Goal: Transaction & Acquisition: Obtain resource

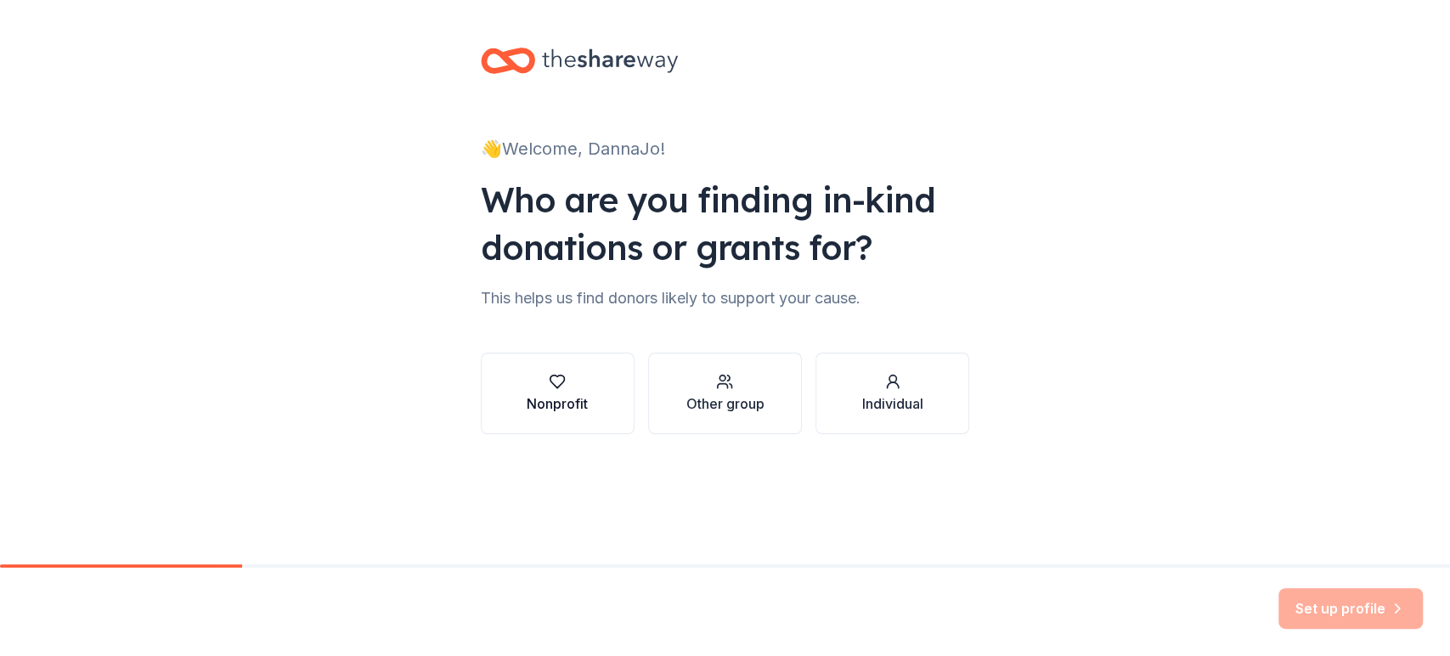
click at [549, 390] on icon "button" at bounding box center [557, 381] width 17 height 17
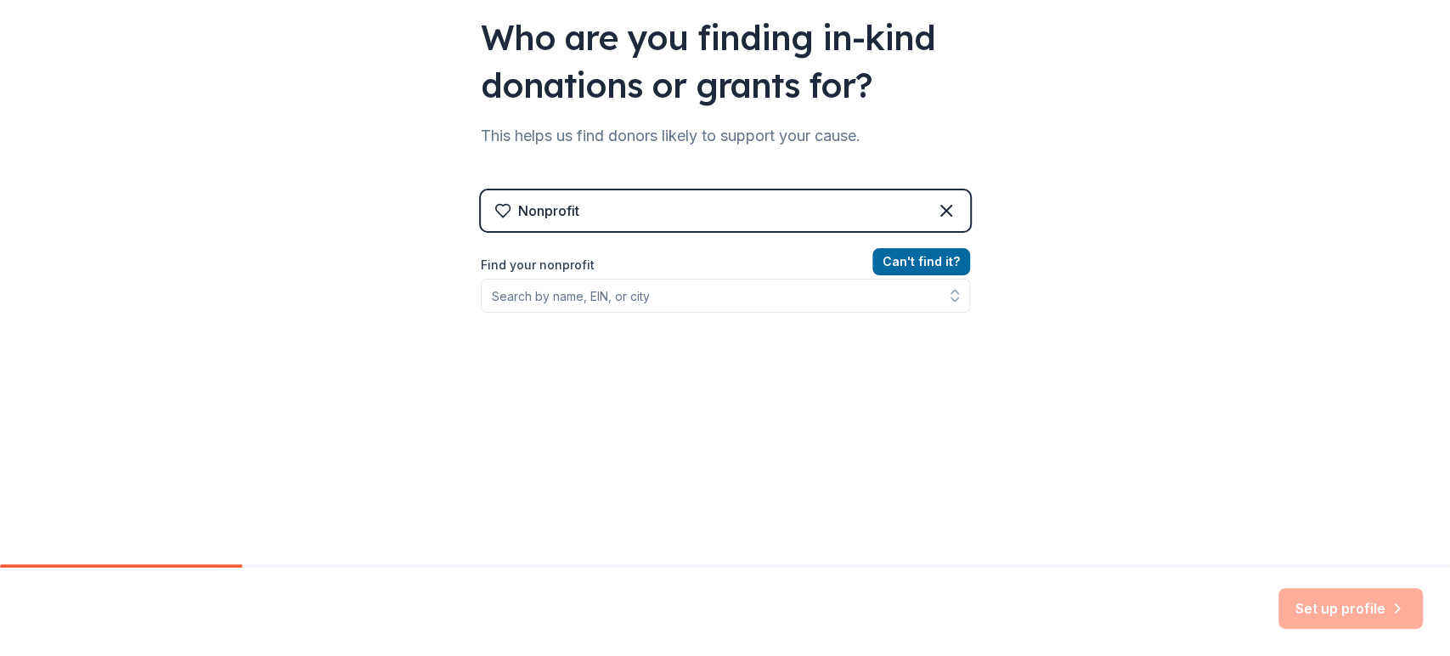
scroll to position [250, 0]
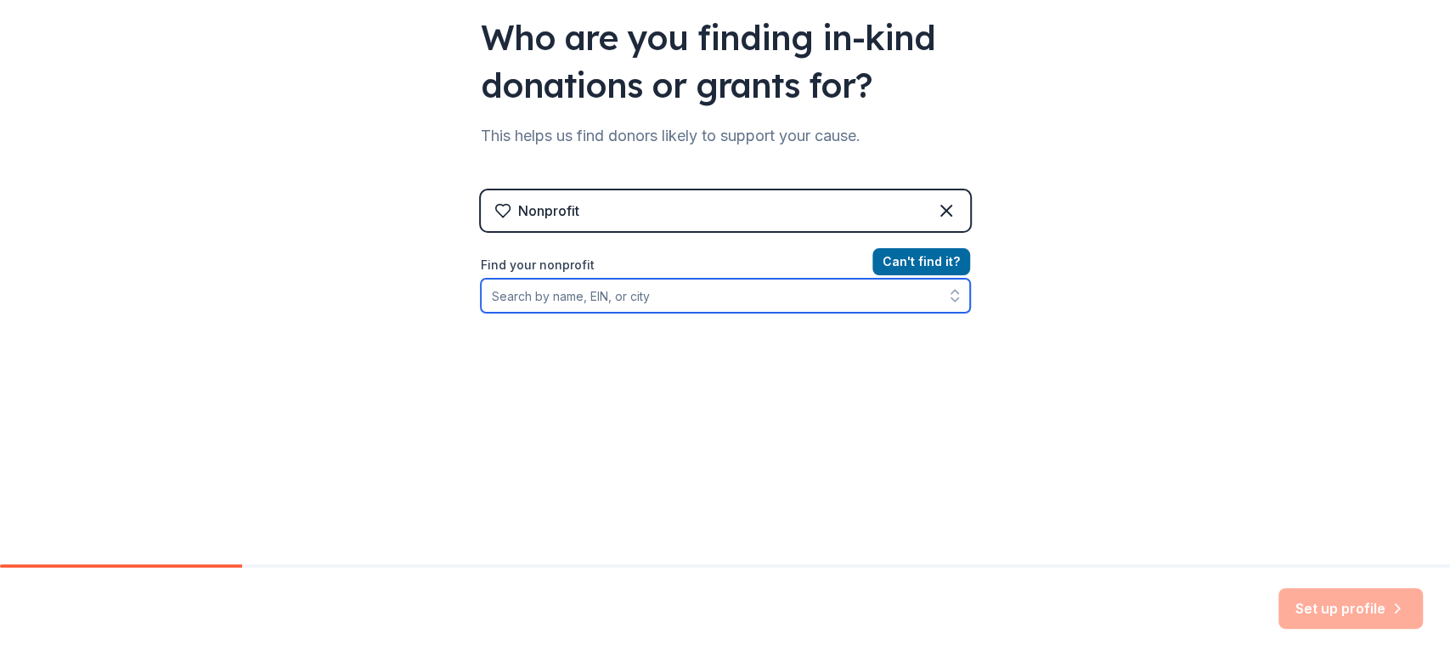
click at [749, 313] on input "Find your nonprofit" at bounding box center [725, 296] width 489 height 34
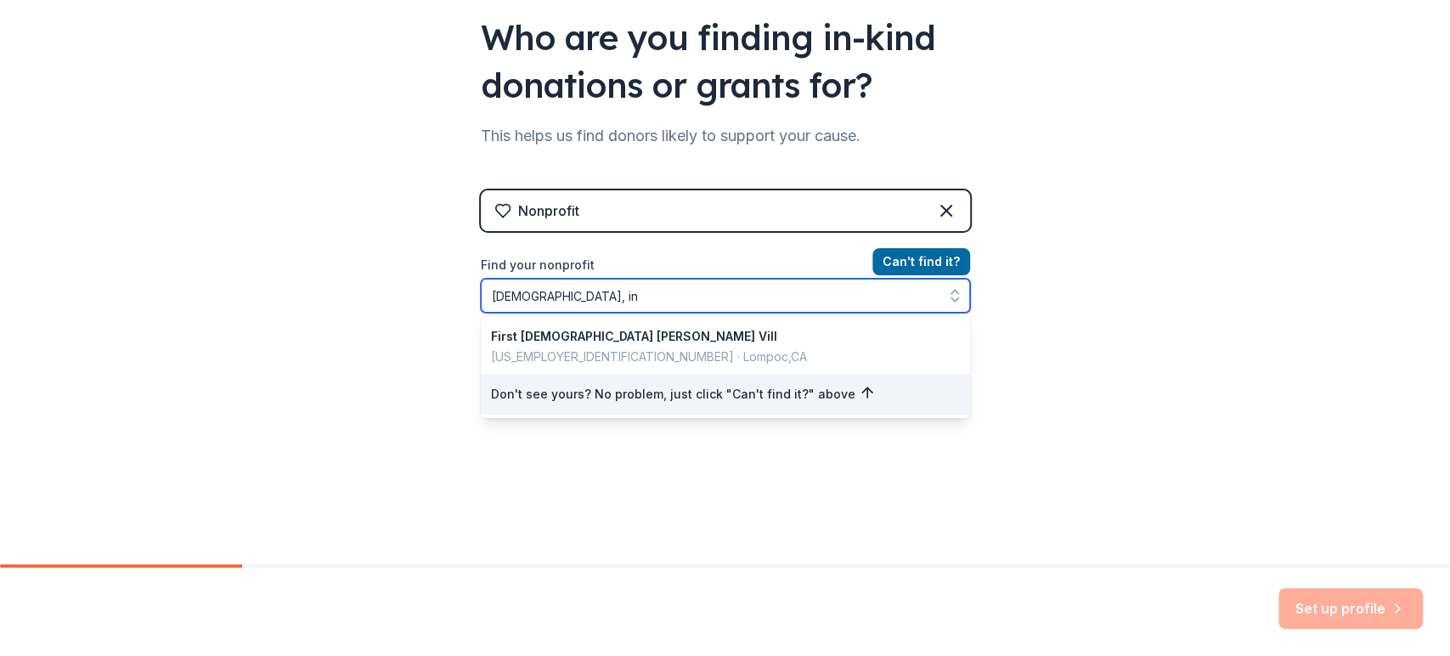
type input "calvary christian fellowship, inc"
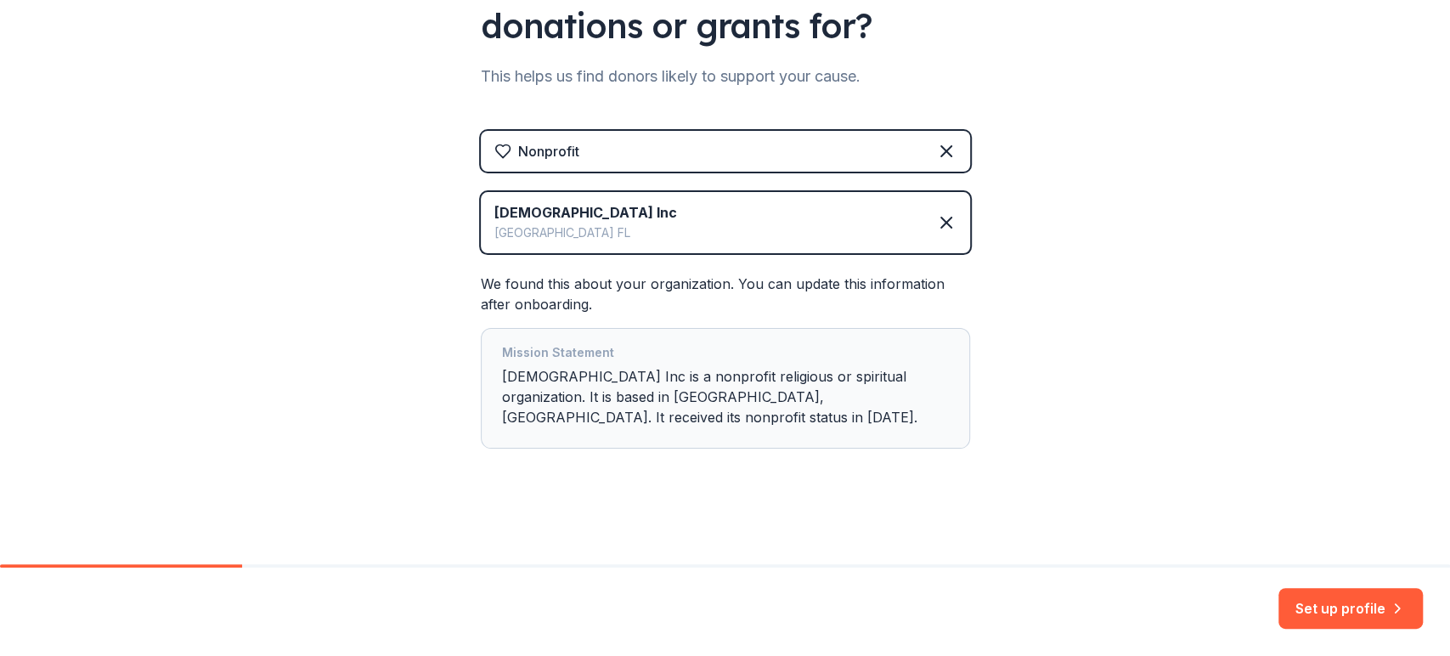
scroll to position [417, 0]
click at [1324, 603] on button "Set up profile" at bounding box center [1351, 608] width 144 height 41
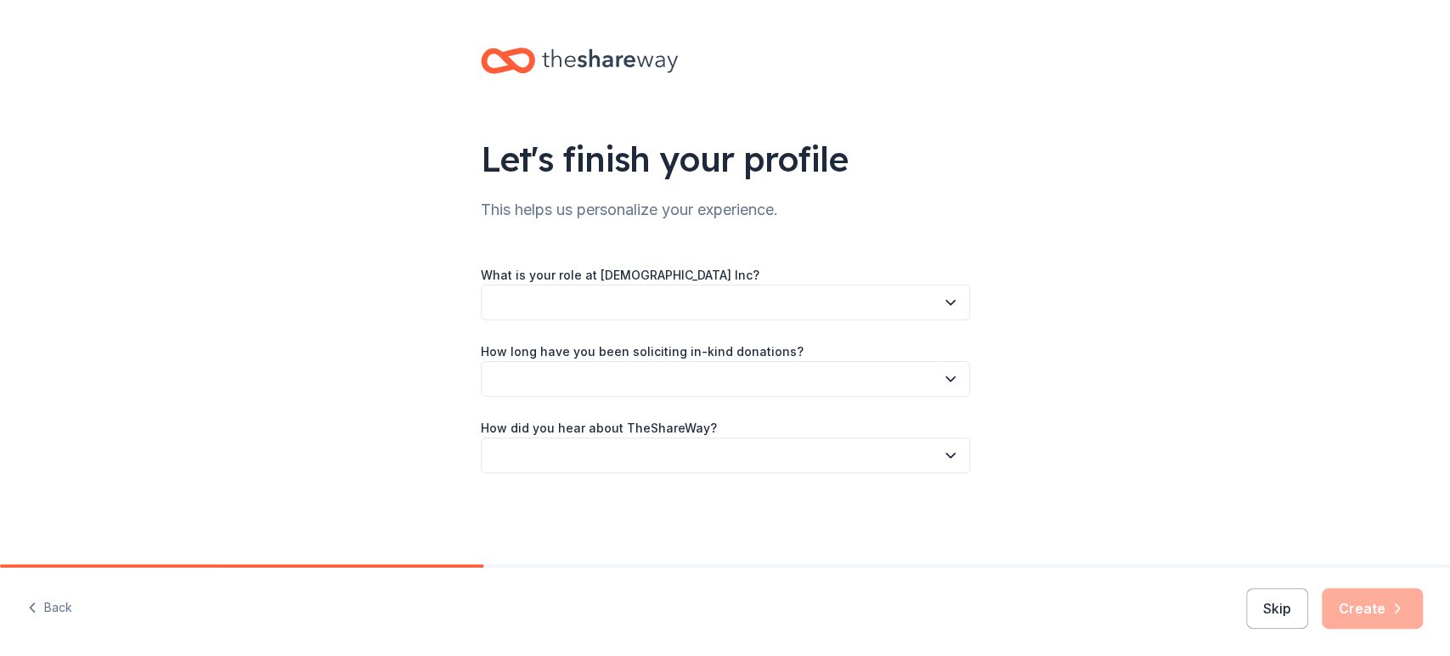
scroll to position [92, 0]
click at [873, 285] on button "button" at bounding box center [725, 303] width 489 height 36
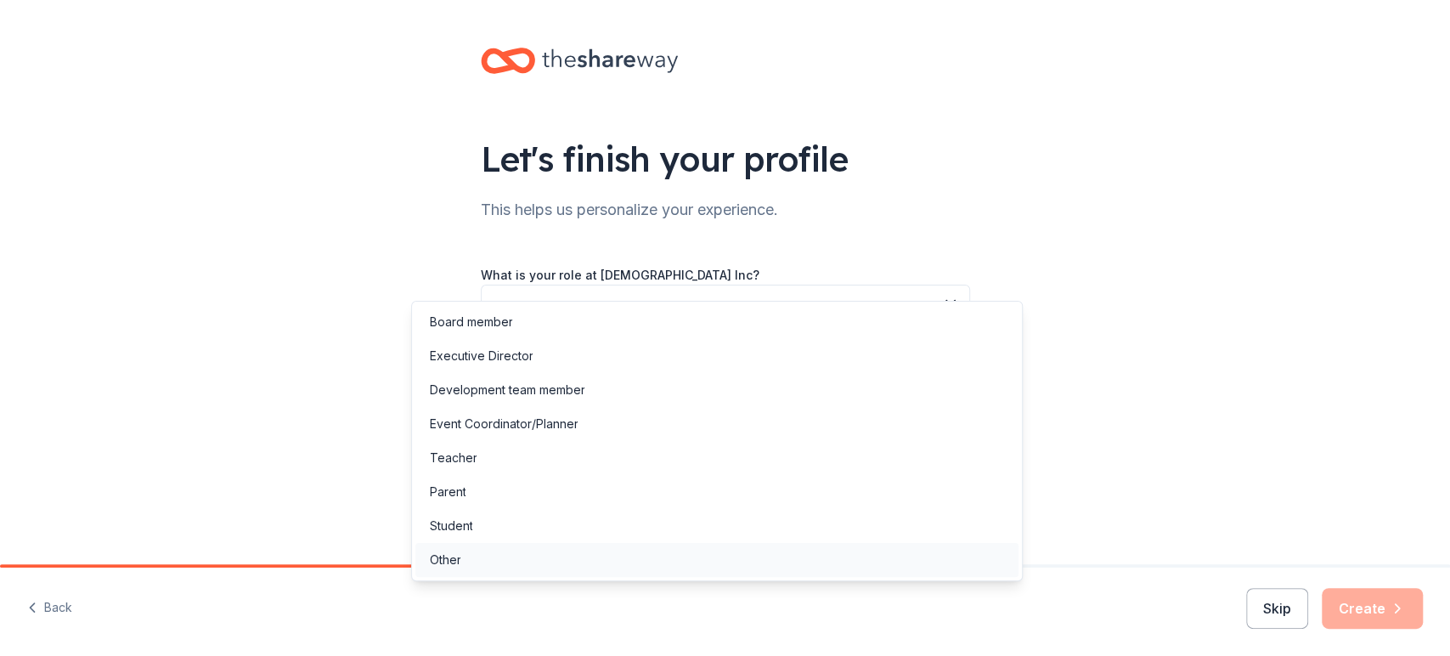
click at [461, 570] on div "Other" at bounding box center [444, 560] width 31 height 20
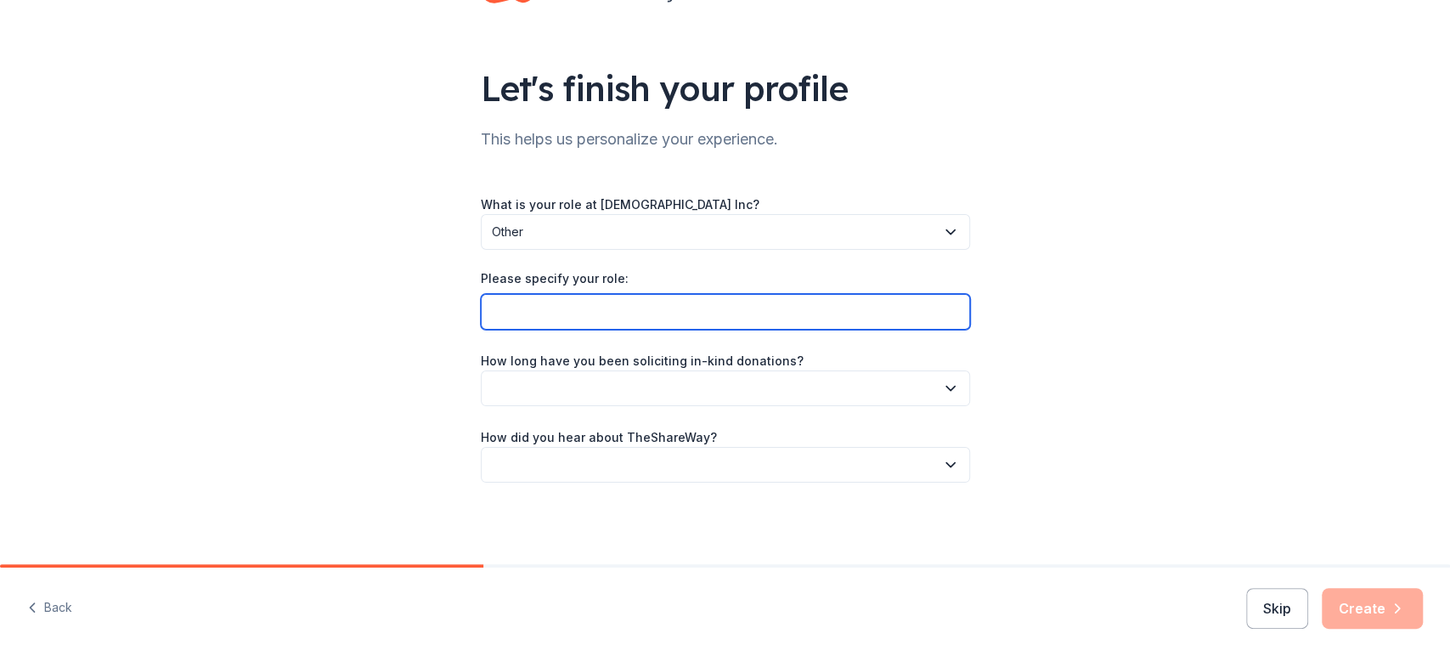
click at [760, 330] on input "Please specify your role:" at bounding box center [725, 312] width 489 height 36
click at [908, 330] on input "Please specify your role:" at bounding box center [725, 312] width 489 height 36
type input "Administrative Assistant; Shoebox Ministry Leader"
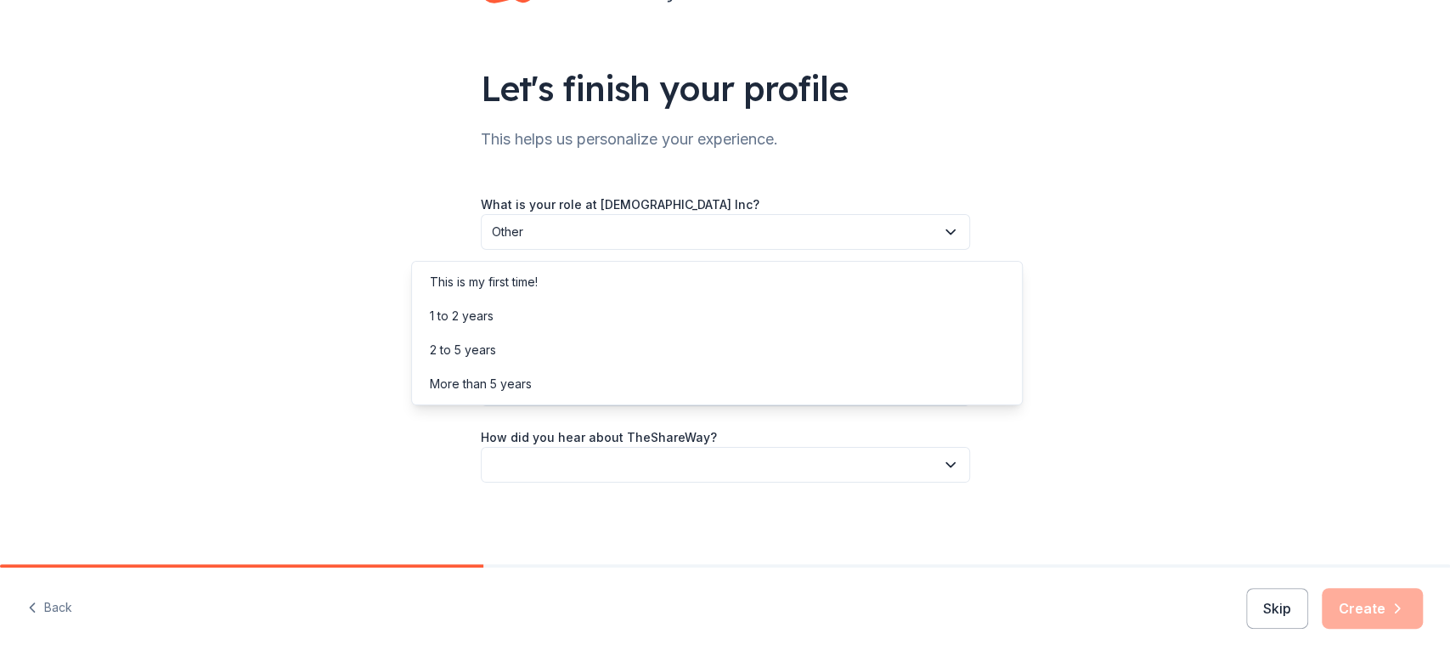
click at [872, 406] on button "button" at bounding box center [725, 388] width 489 height 36
click at [551, 359] on div "2 to 5 years" at bounding box center [717, 350] width 603 height 34
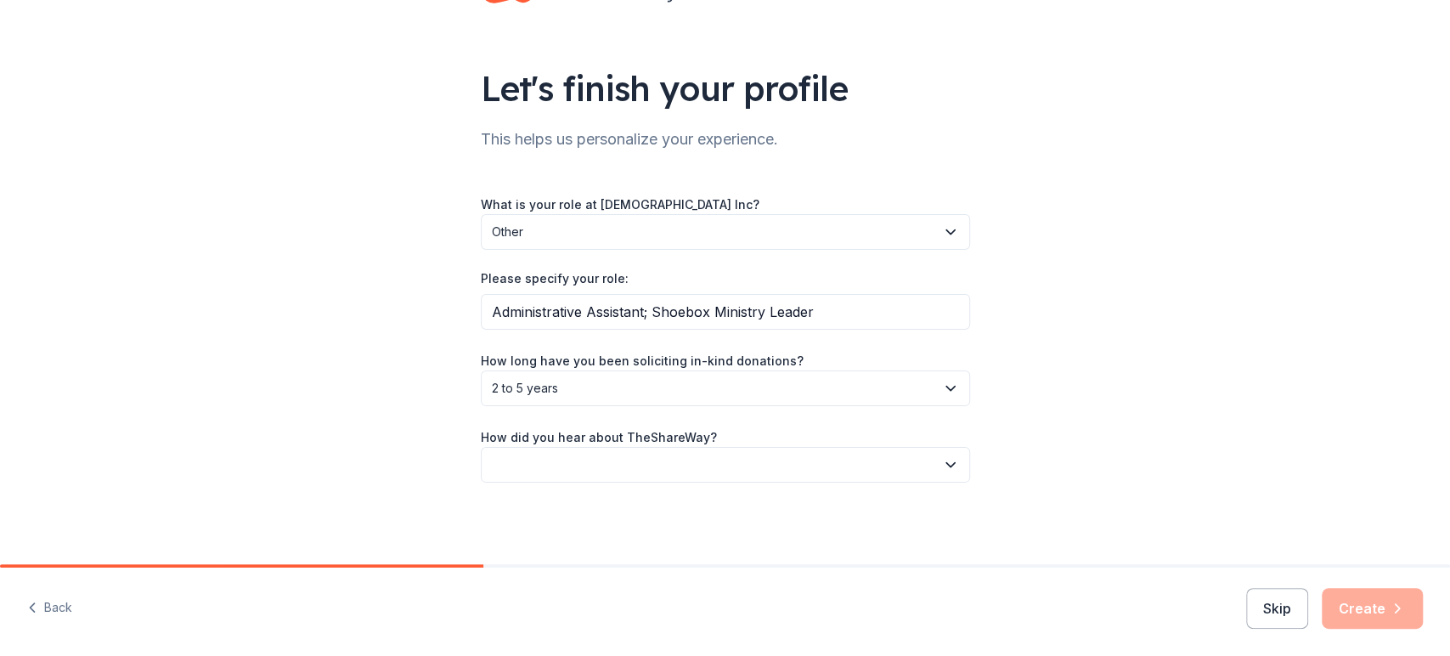
scroll to position [235, 0]
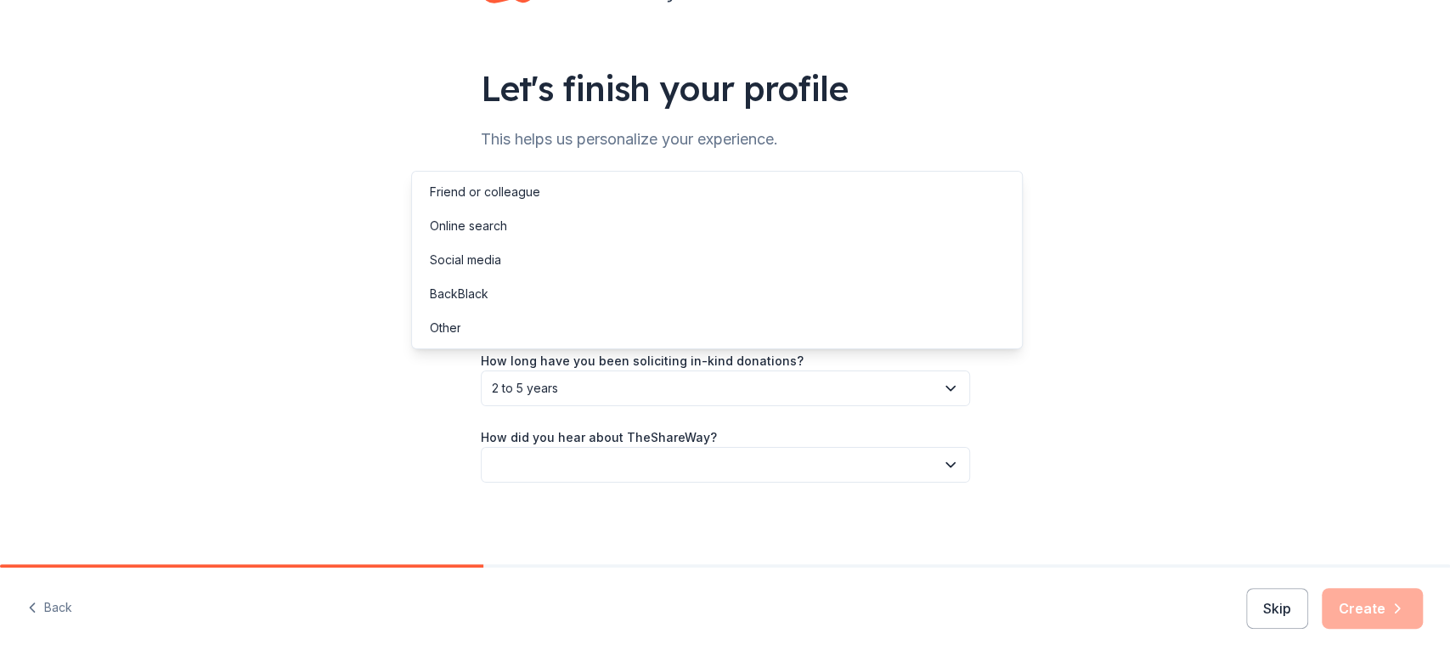
click at [737, 447] on button "button" at bounding box center [725, 465] width 489 height 36
click at [540, 186] on div "Friend or colleague" at bounding box center [484, 192] width 110 height 20
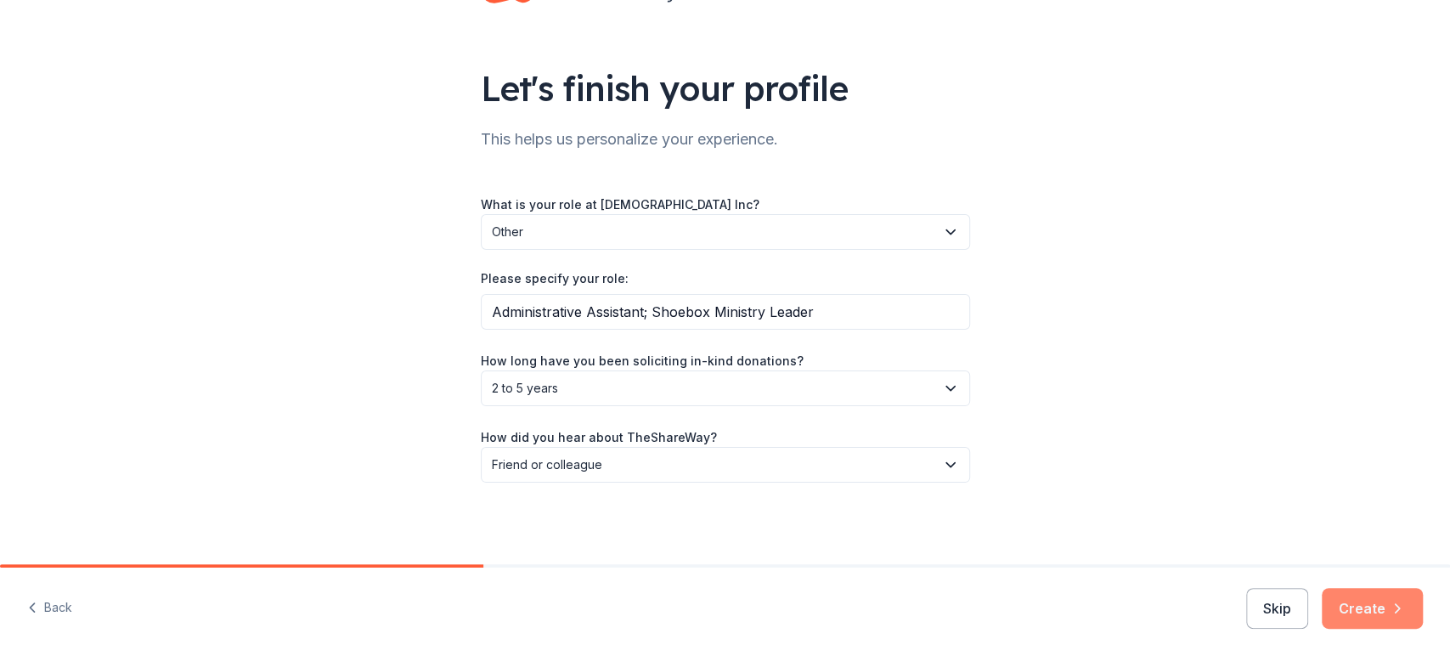
click at [1334, 603] on button "Create" at bounding box center [1372, 608] width 101 height 41
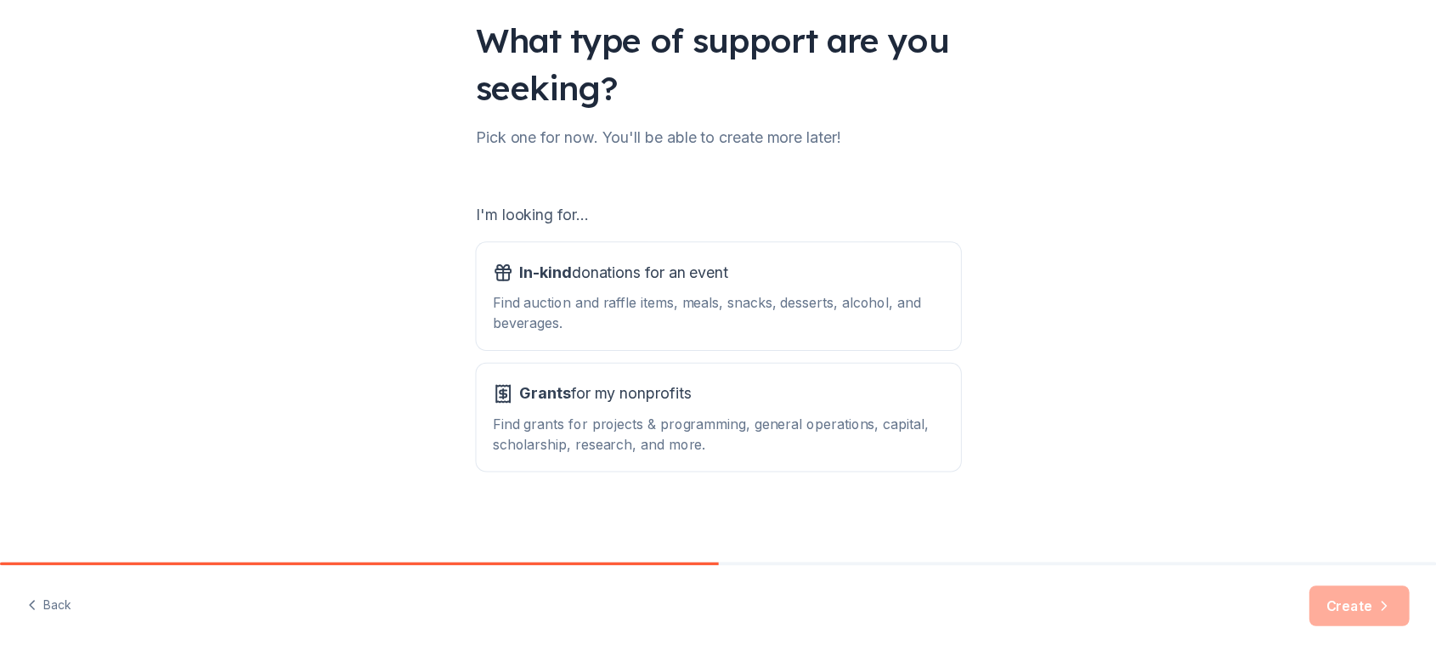
scroll to position [275, 0]
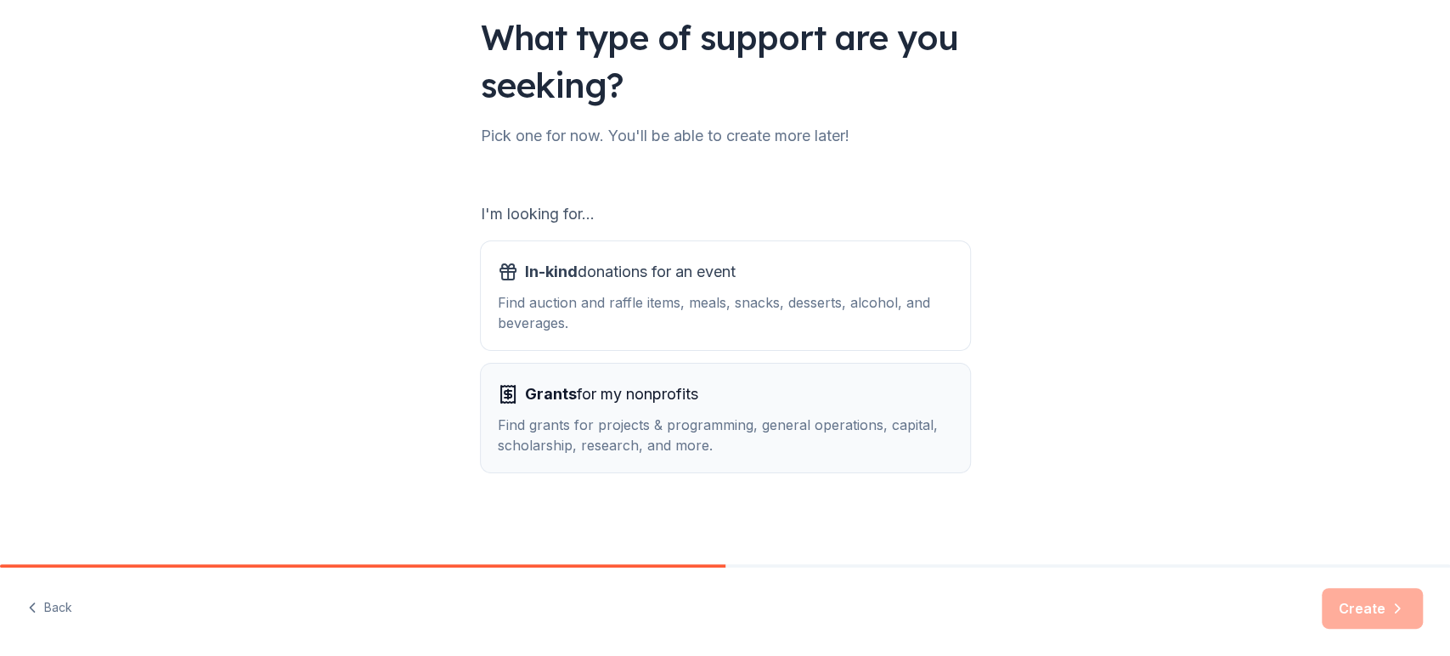
click at [596, 415] on div "Find grants for projects & programming, general operations, capital, scholarshi…" at bounding box center [725, 435] width 455 height 41
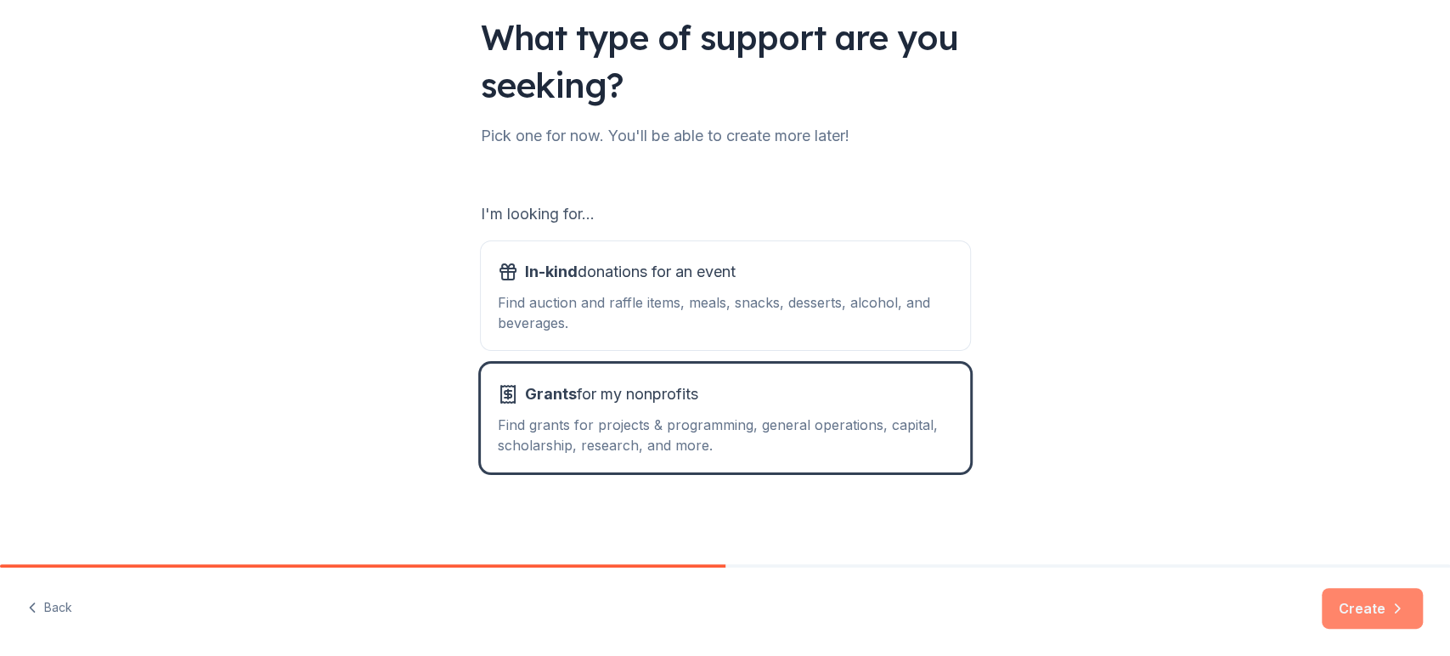
click at [1351, 614] on button "Create" at bounding box center [1372, 608] width 101 height 41
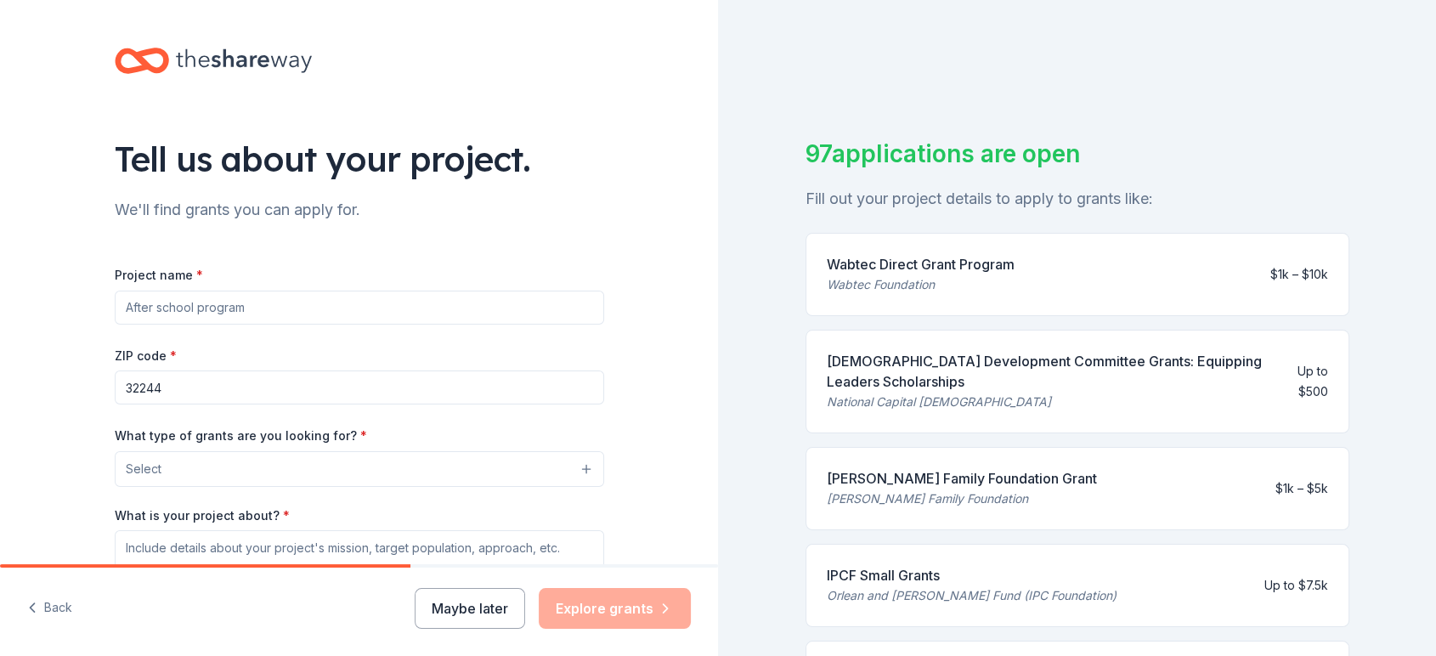
click at [453, 325] on input "Project name *" at bounding box center [359, 308] width 489 height 34
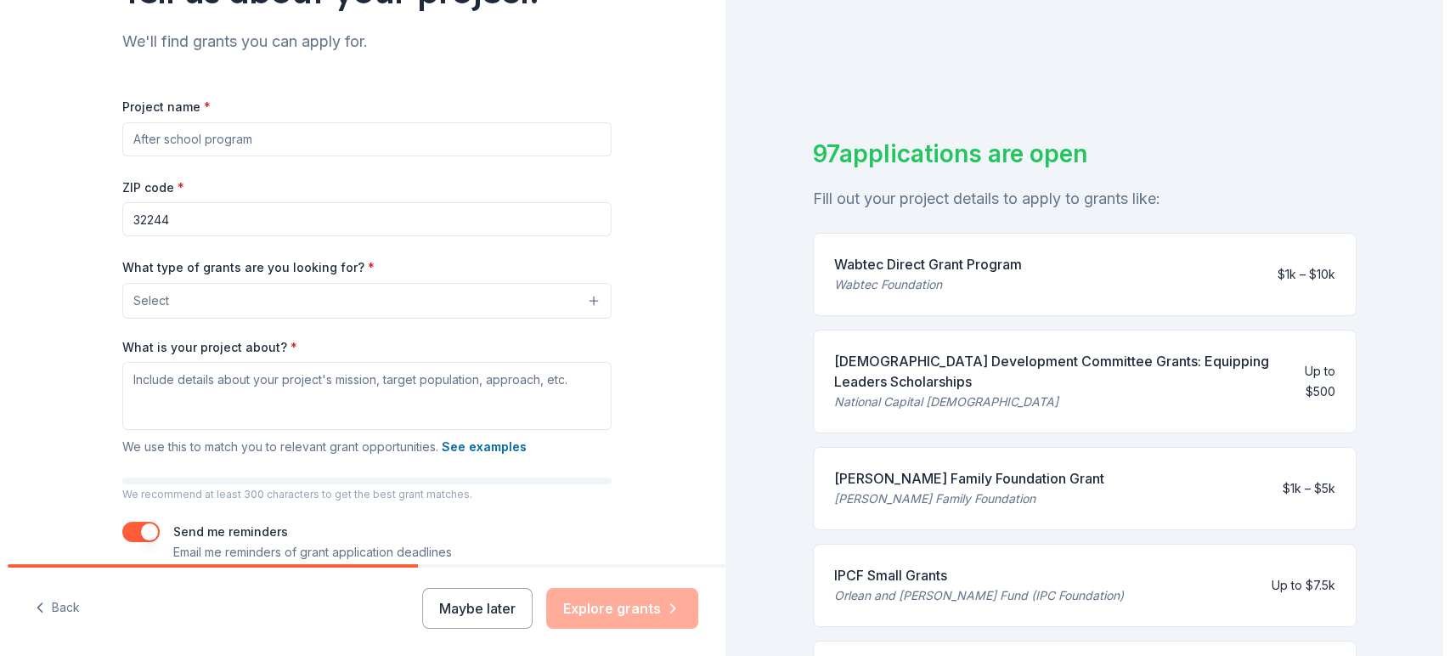
scroll to position [171, 0]
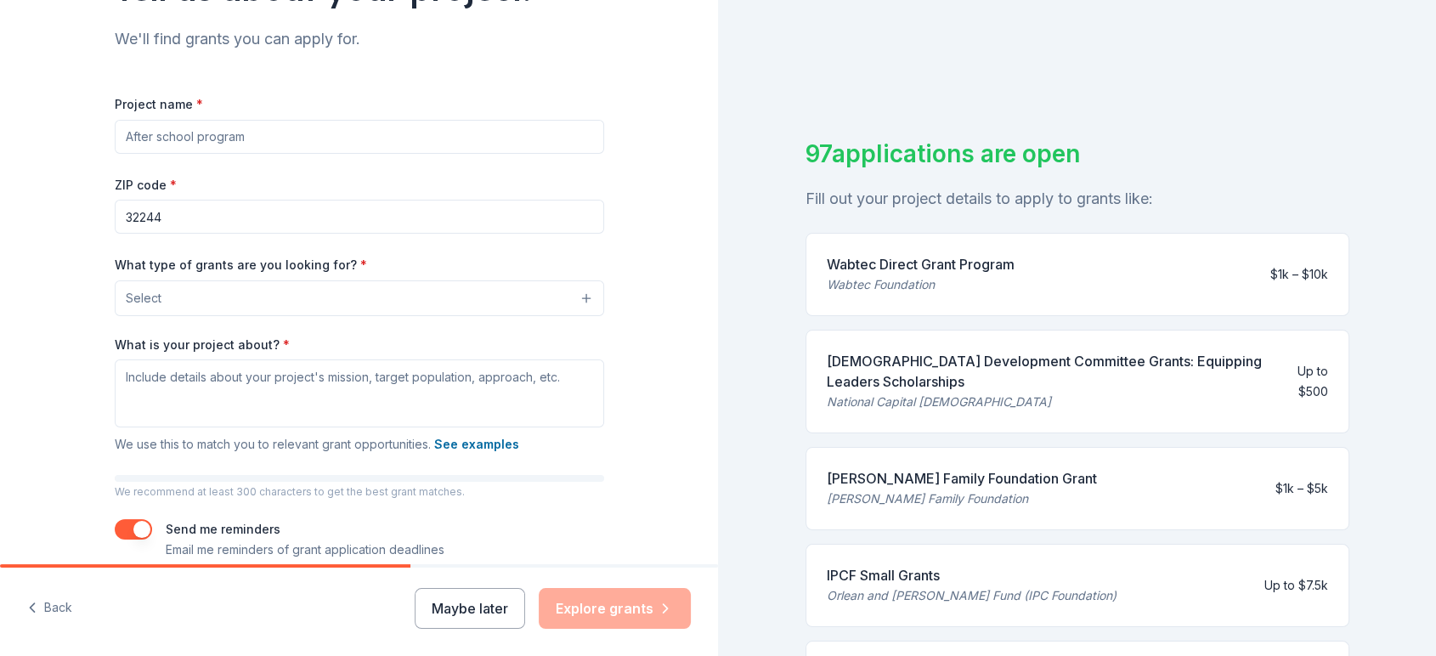
click at [274, 154] on input "Project name *" at bounding box center [359, 137] width 489 height 34
type input "O"
type input "Shoebox Ministry (benefitting Samaritan's Purse Operation Christmas Child)"
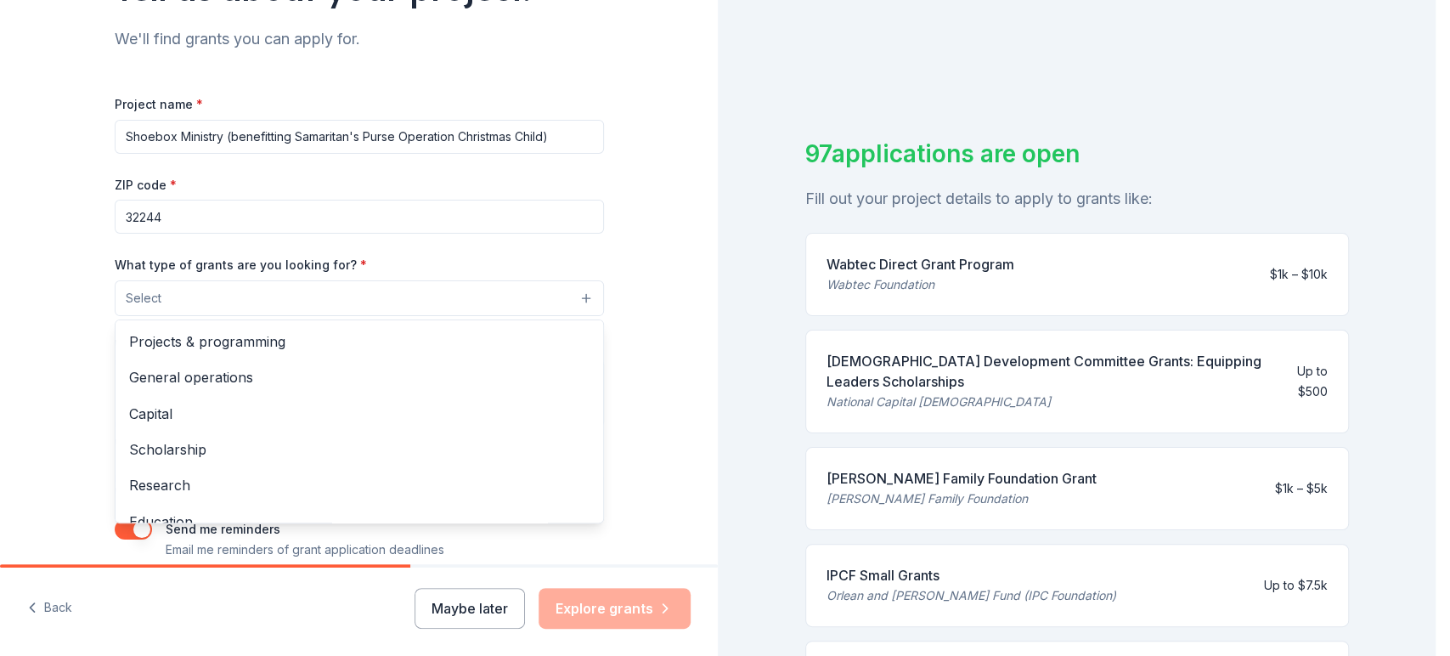
click at [288, 316] on button "Select" at bounding box center [359, 298] width 489 height 36
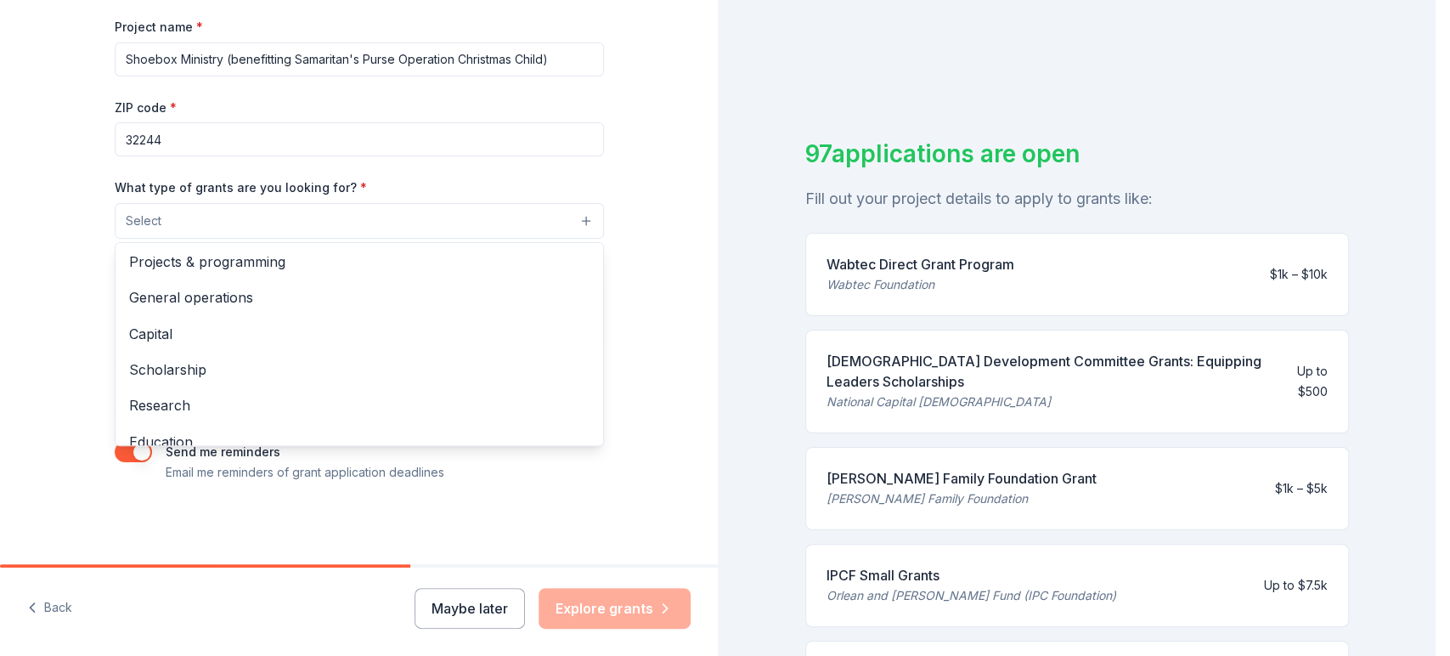
scroll to position [0, 0]
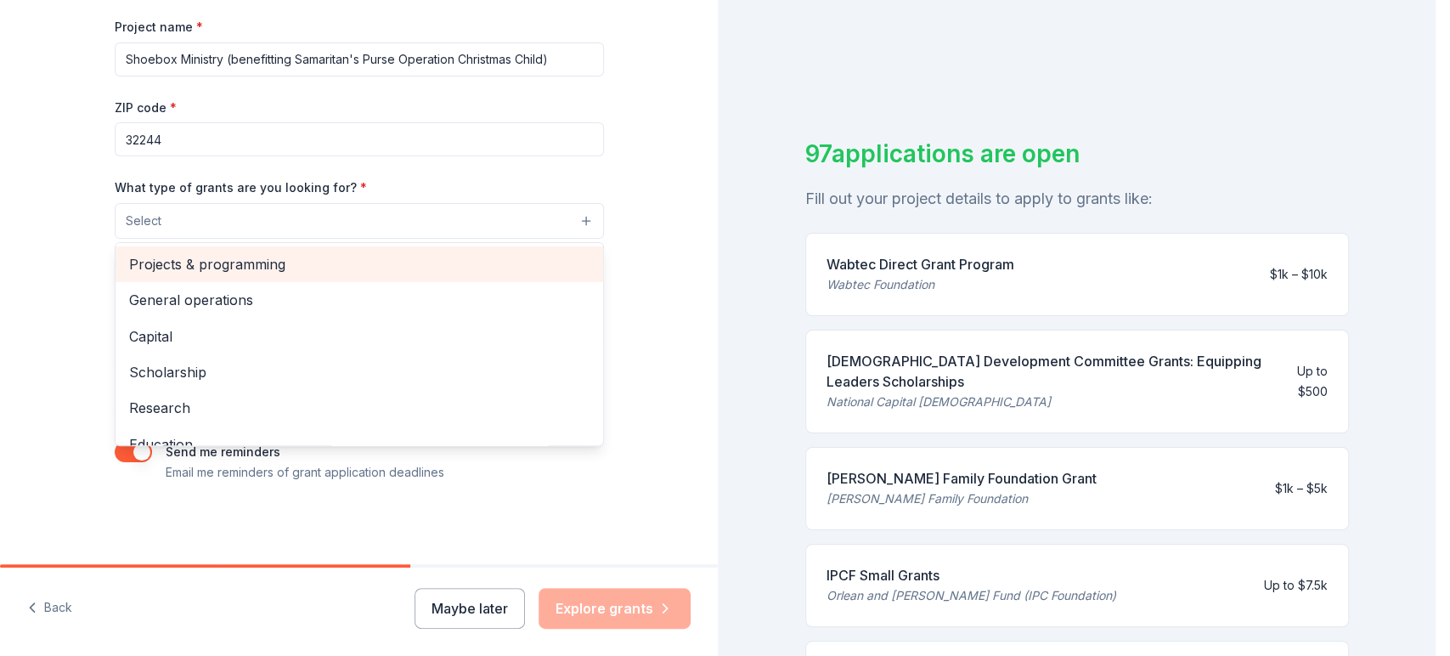
click at [420, 253] on span "Projects & programming" at bounding box center [359, 264] width 461 height 22
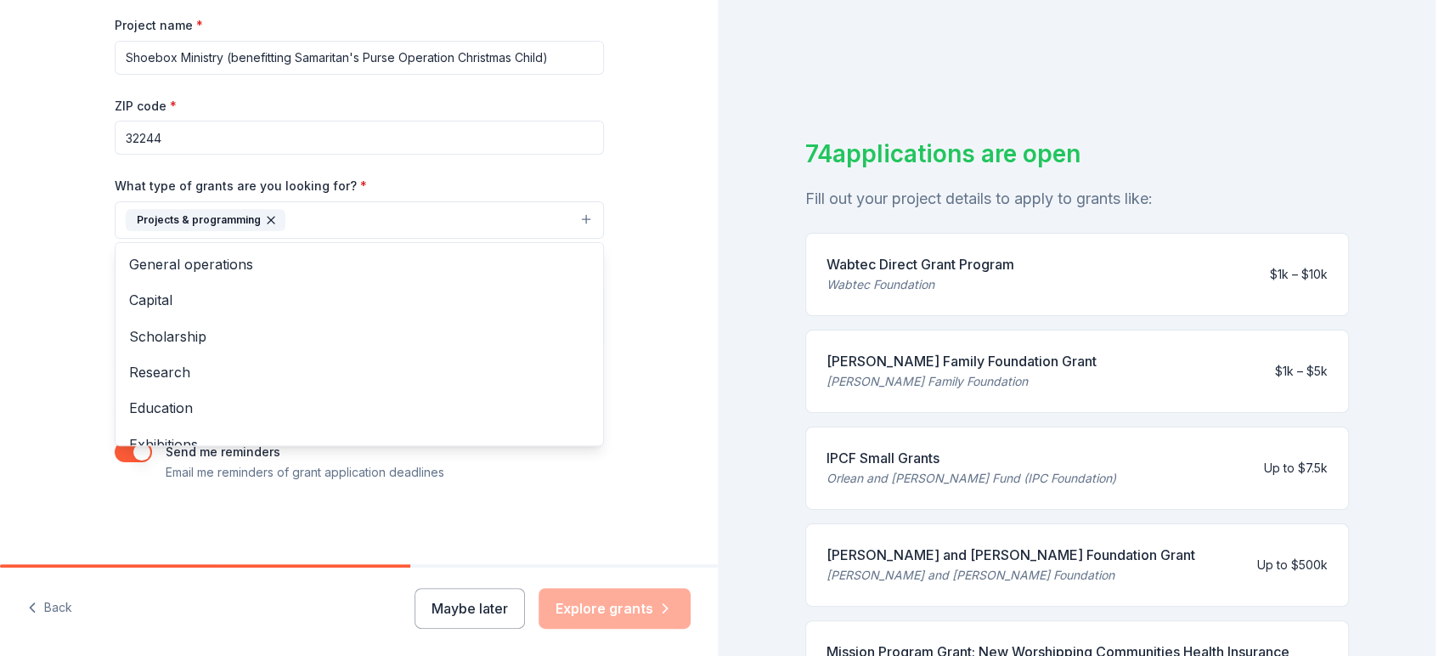
scroll to position [205, 0]
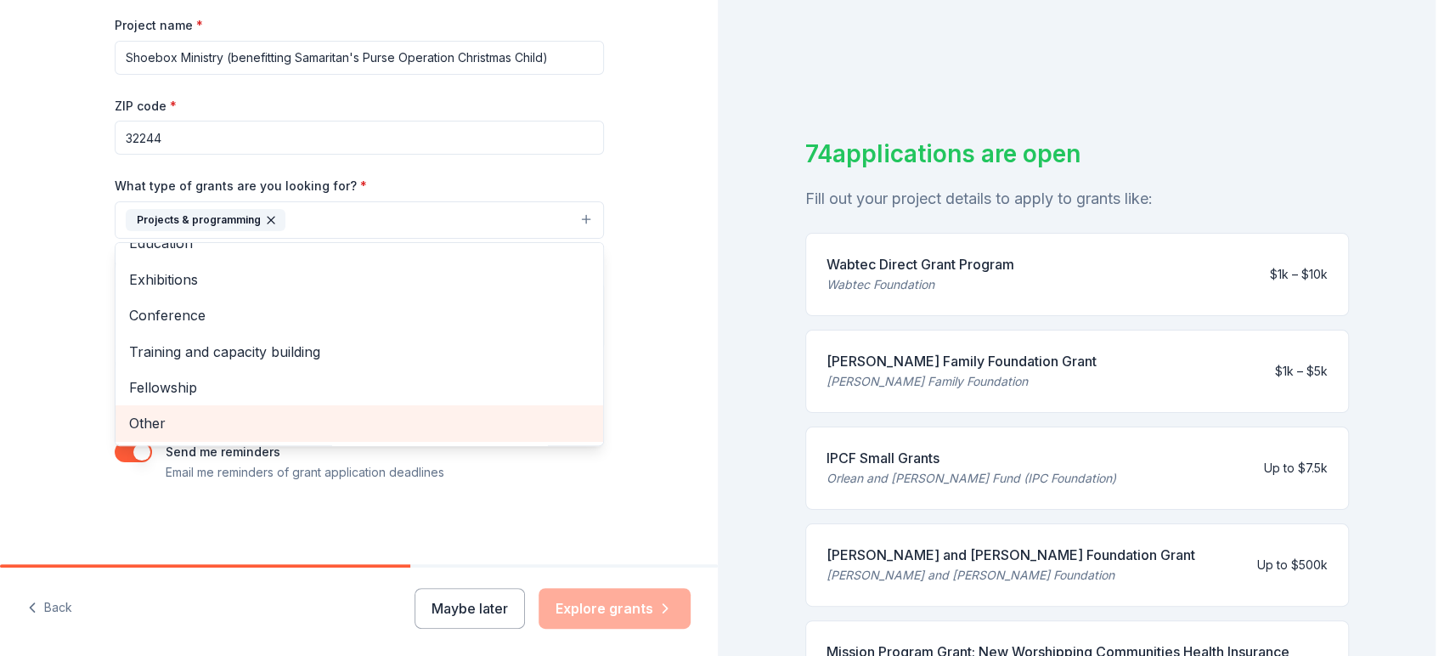
click at [462, 434] on span "Other" at bounding box center [359, 423] width 461 height 22
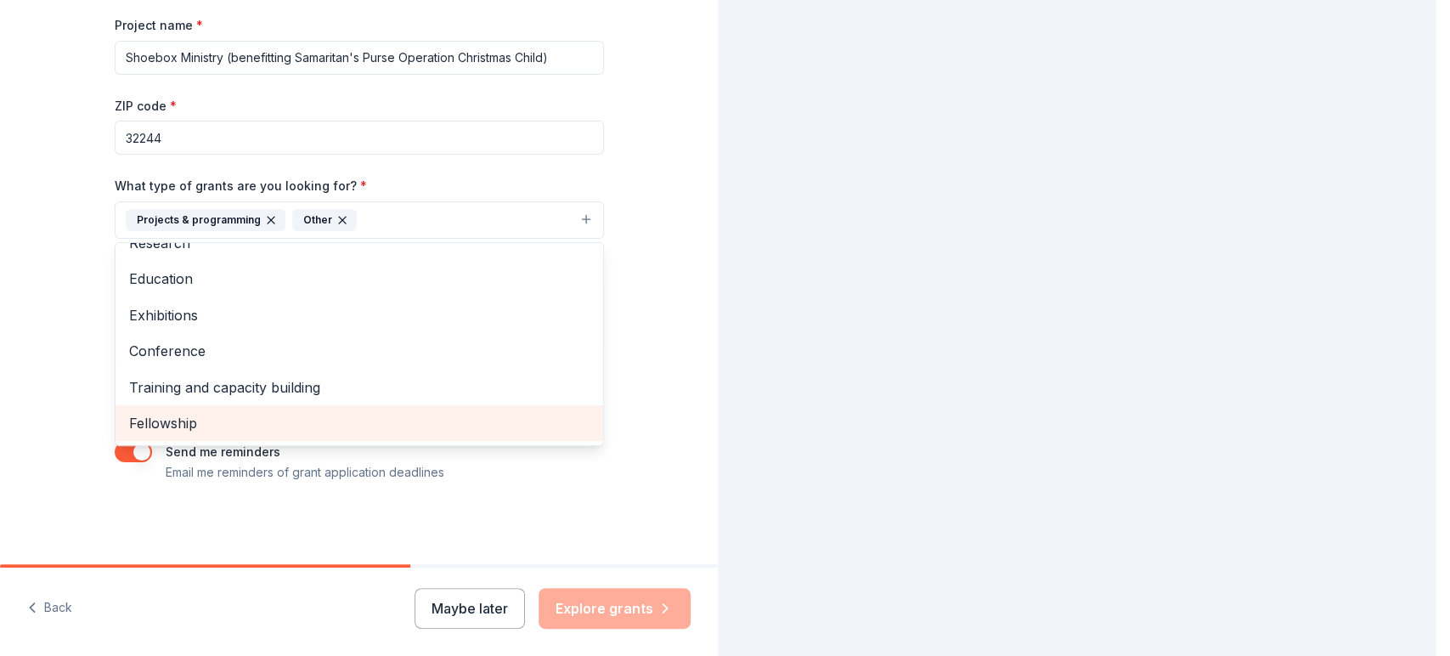
scroll to position [160, 0]
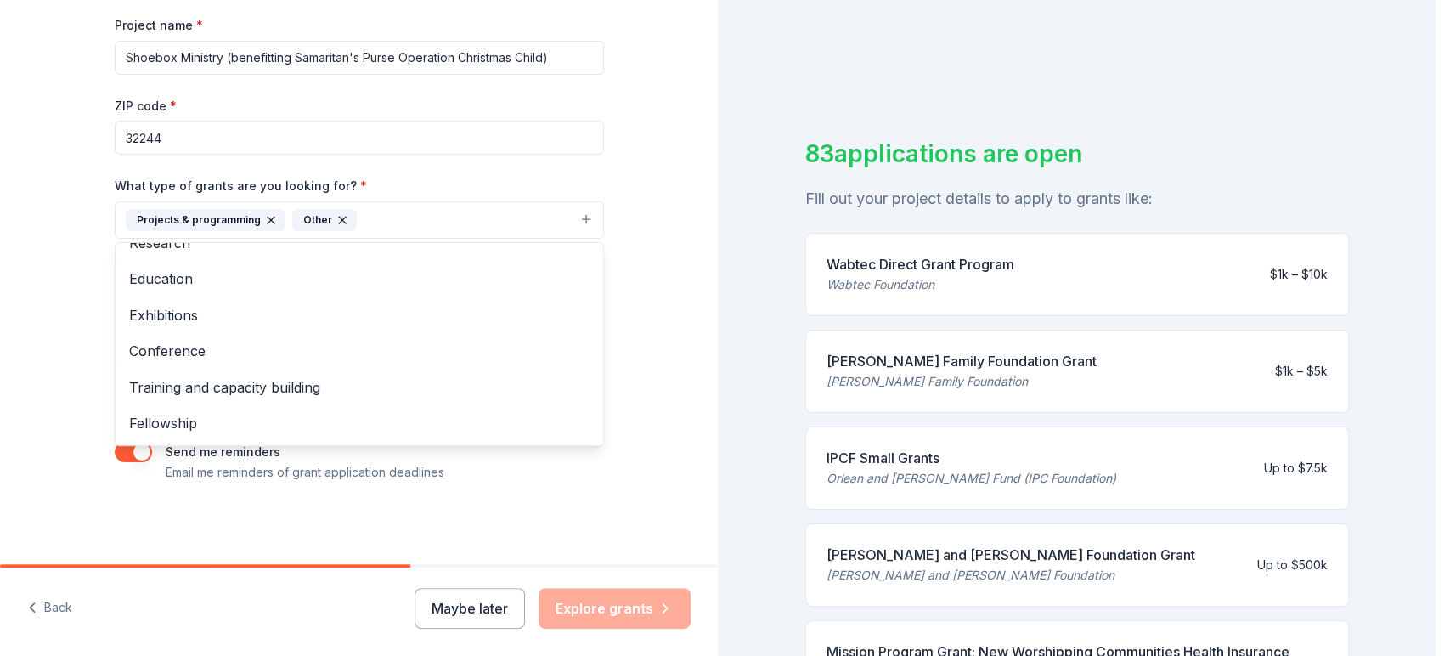
drag, startPoint x: 640, startPoint y: 374, endPoint x: 657, endPoint y: 287, distance: 88.3
click at [604, 287] on div "General operations Capital Scholarship Research Education Exhibitions Conferenc…" at bounding box center [359, 344] width 489 height 204
click at [631, 483] on div "Tell us about your project. We'll find grants you can apply for. Project name *…" at bounding box center [360, 157] width 544 height 814
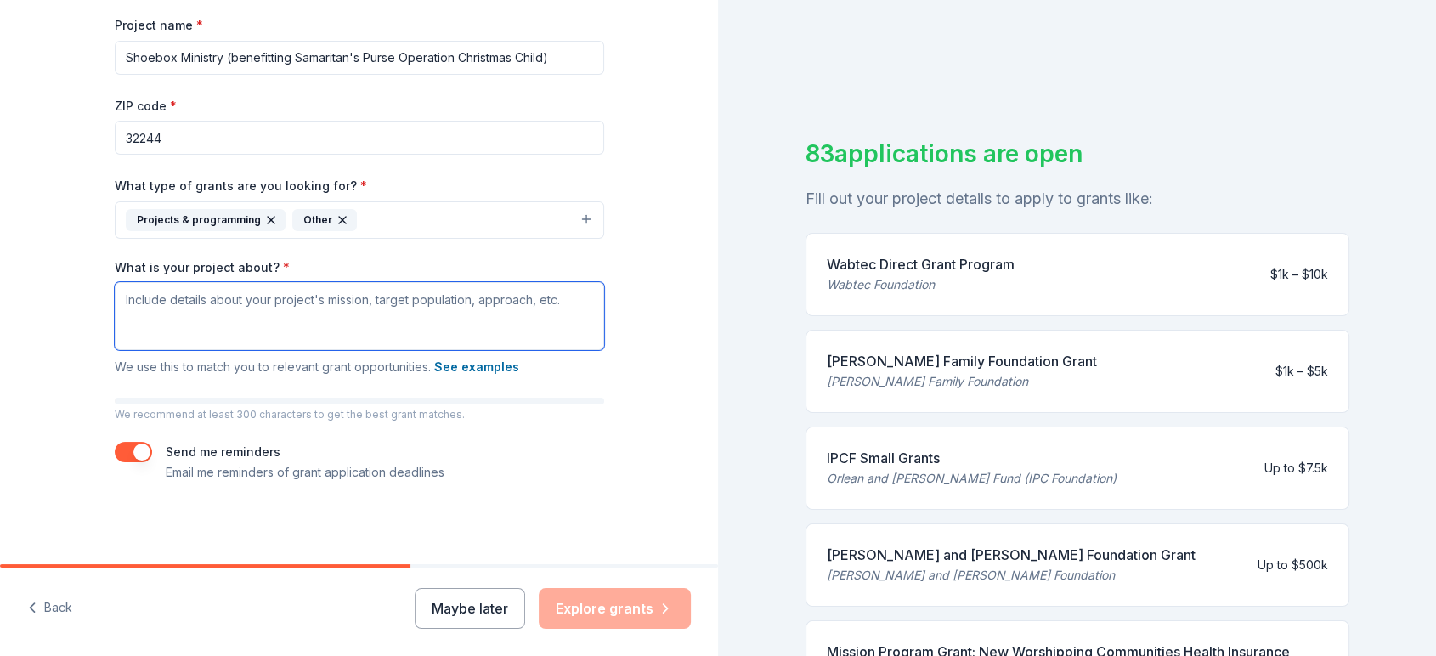
click at [560, 311] on textarea "What is your project about? *" at bounding box center [359, 316] width 489 height 68
click at [516, 357] on button "See examples" at bounding box center [476, 367] width 85 height 20
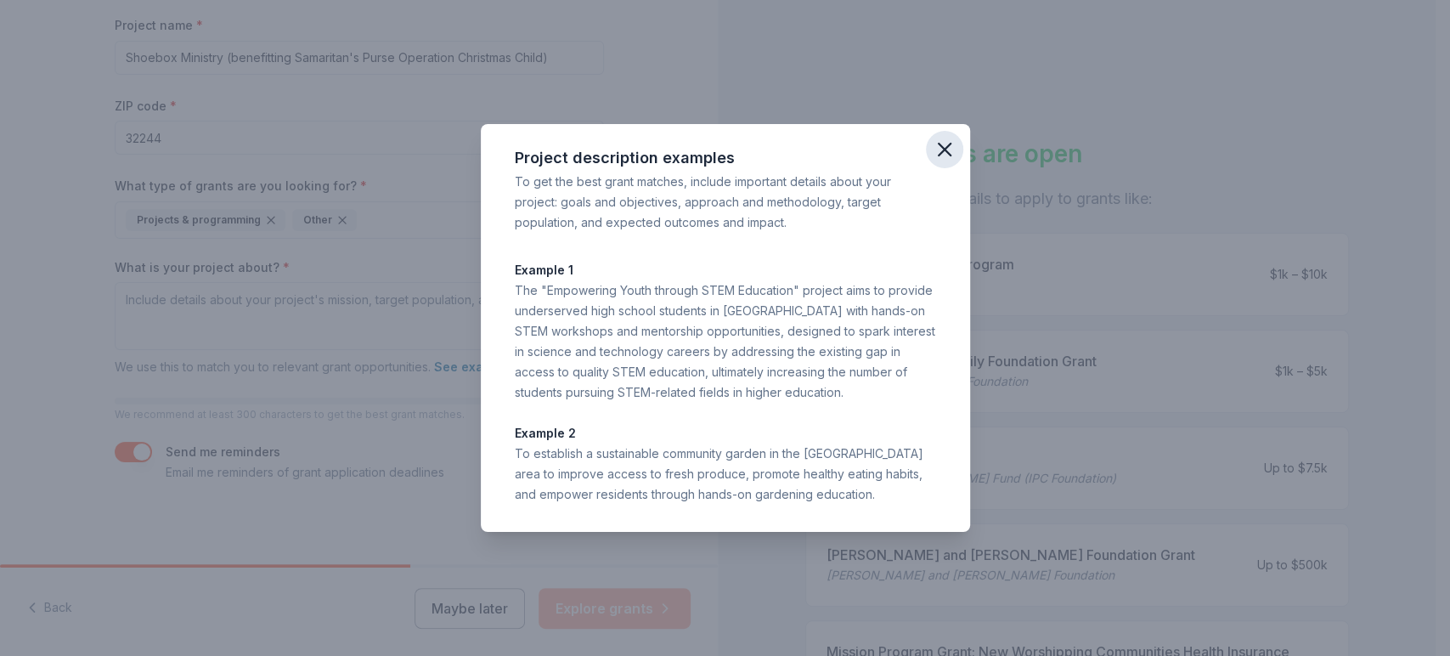
click at [957, 138] on icon "button" at bounding box center [945, 150] width 24 height 24
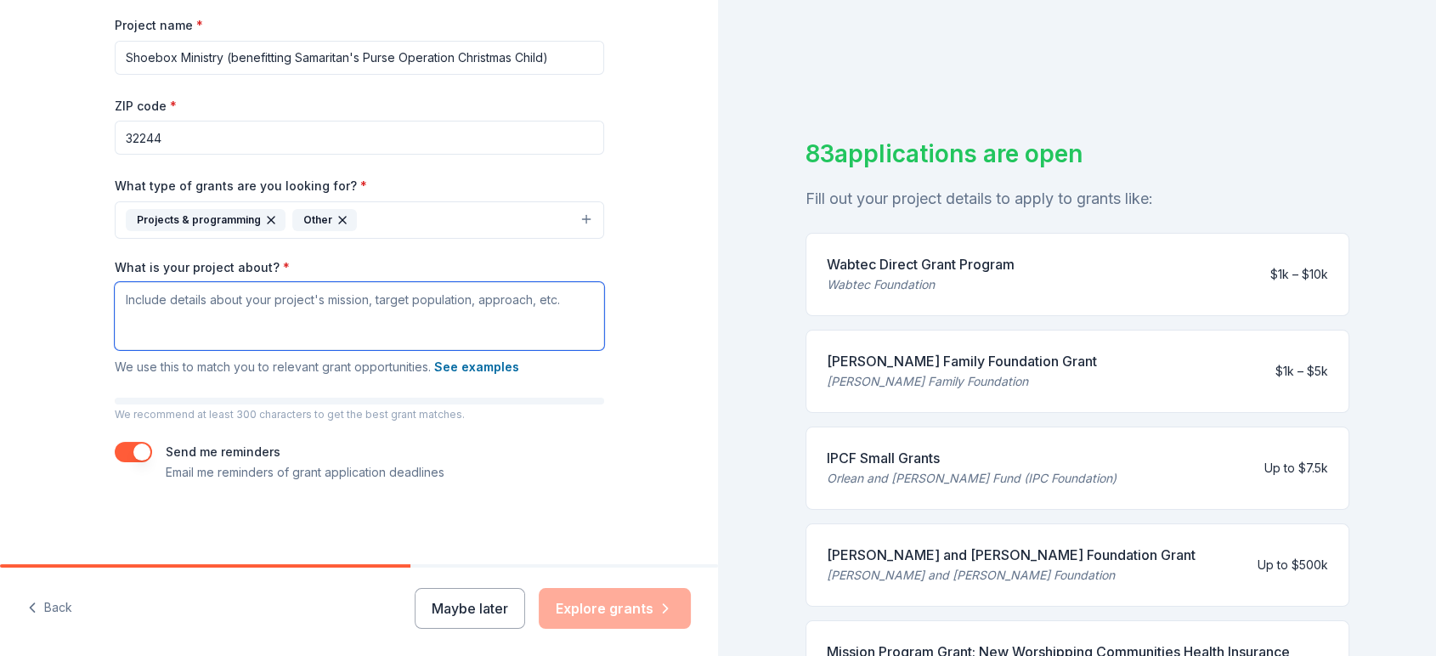
click at [483, 318] on textarea "What is your project about? *" at bounding box center [359, 316] width 489 height 68
type textarea "F"
type textarea "W"
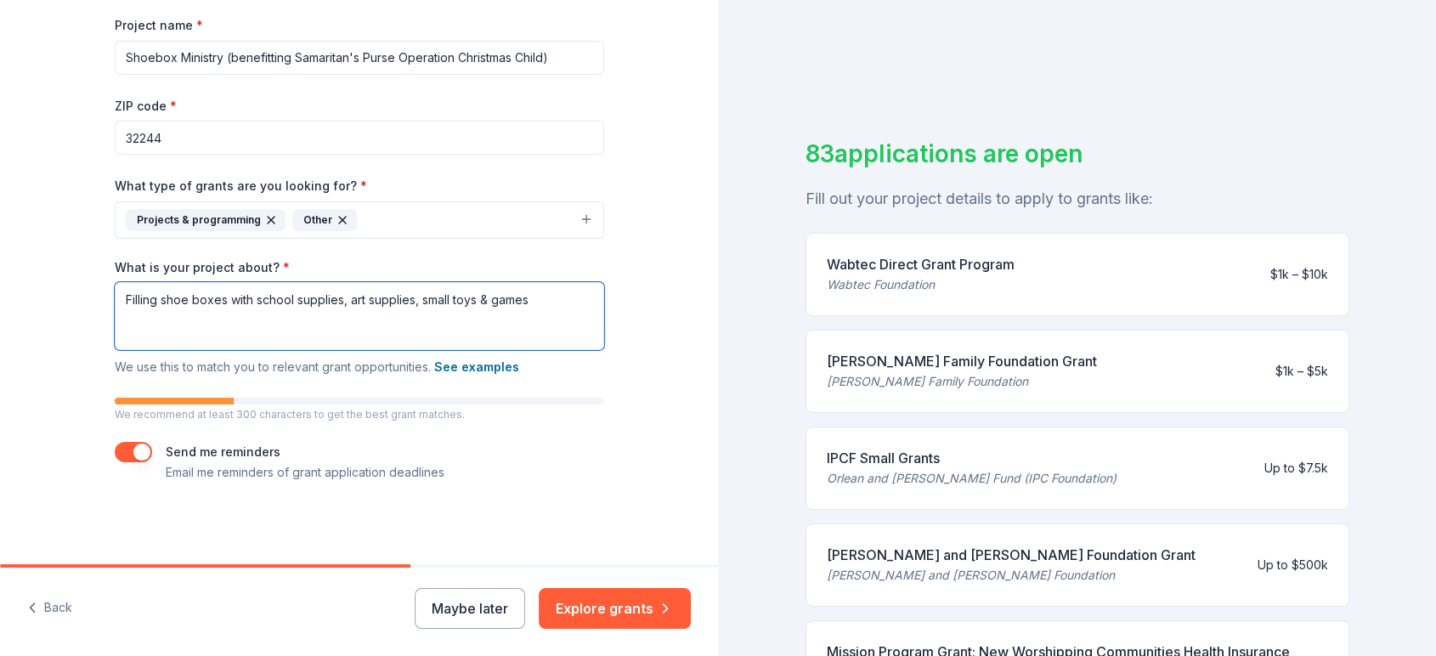
click at [604, 282] on textarea "Filling shoe boxes with school supplies, art supplies, small toys & games" at bounding box center [359, 316] width 489 height 68
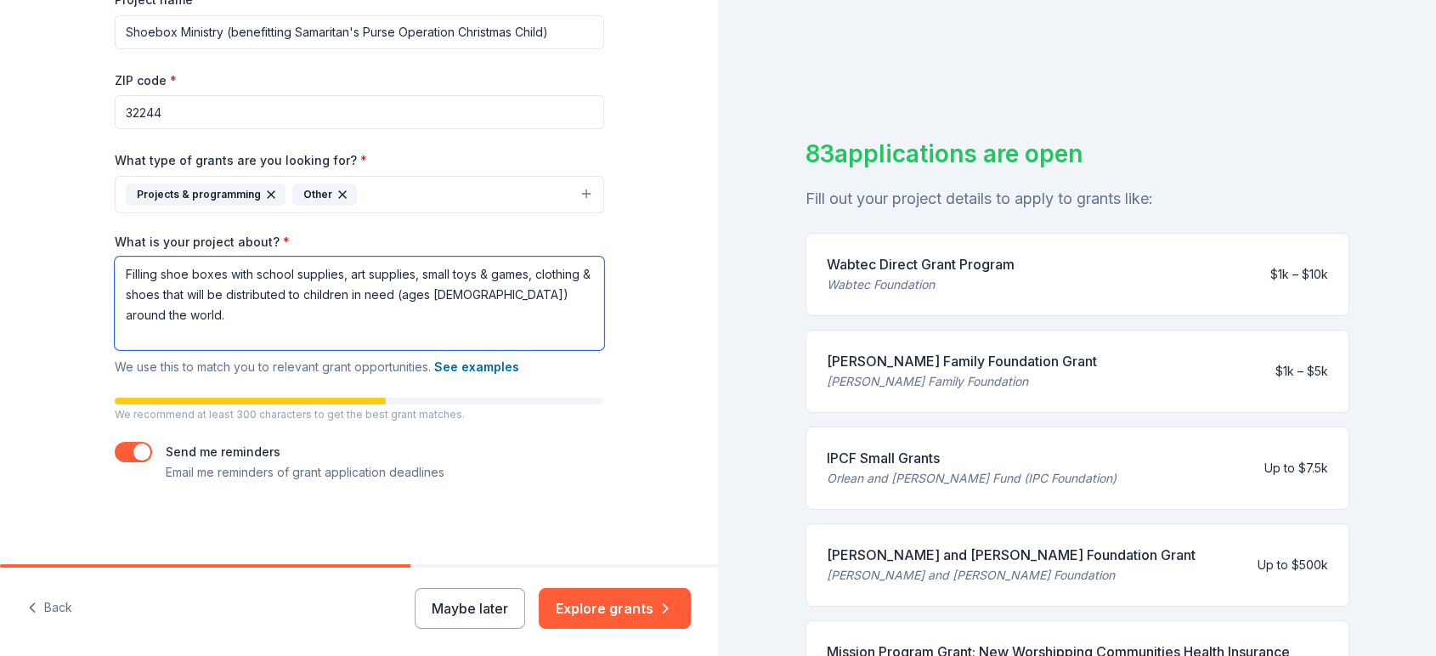
click at [394, 349] on textarea "Filling shoe boxes with school supplies, art supplies, small toys & games, clot…" at bounding box center [359, 303] width 489 height 93
click at [429, 291] on textarea "Filling shoe boxes with school supplies, art supplies, small toys & games, clot…" at bounding box center [359, 303] width 489 height 93
type textarea "Filling shoe boxes with school supplies, art supplies, small toys & games, clot…"
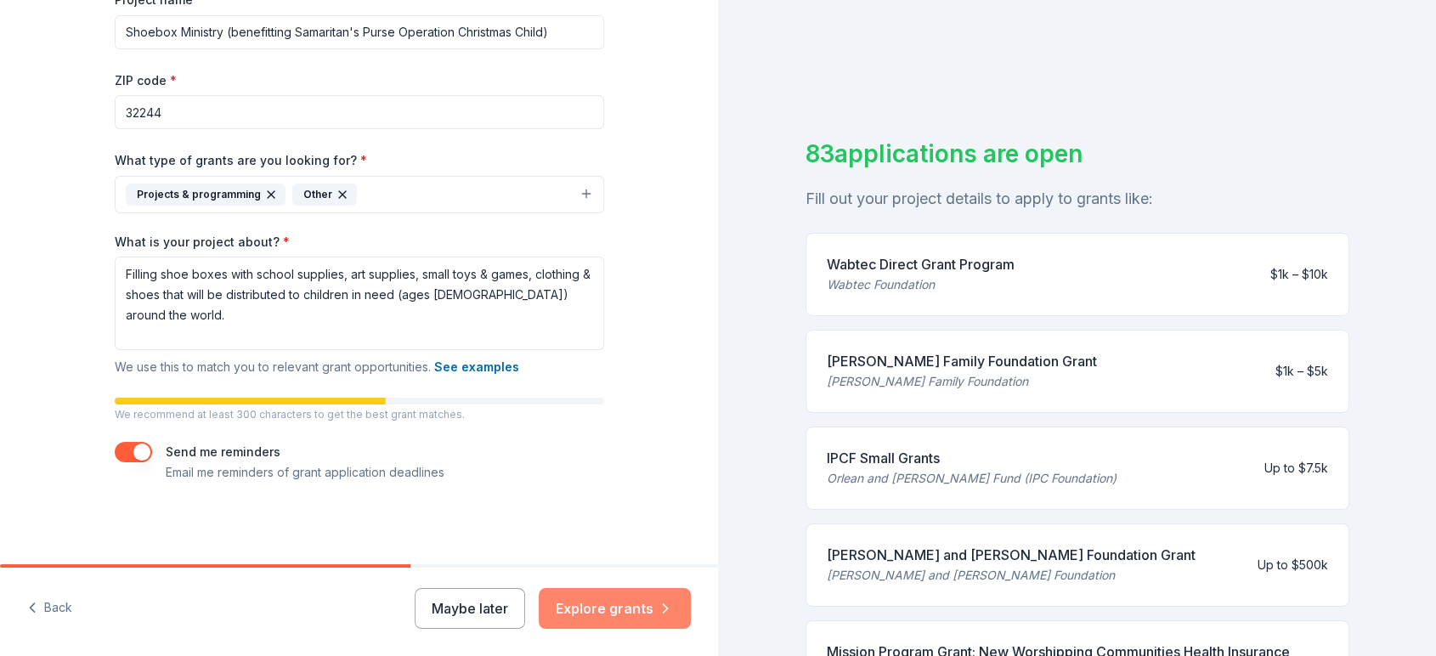
click at [562, 601] on button "Explore grants" at bounding box center [615, 608] width 152 height 41
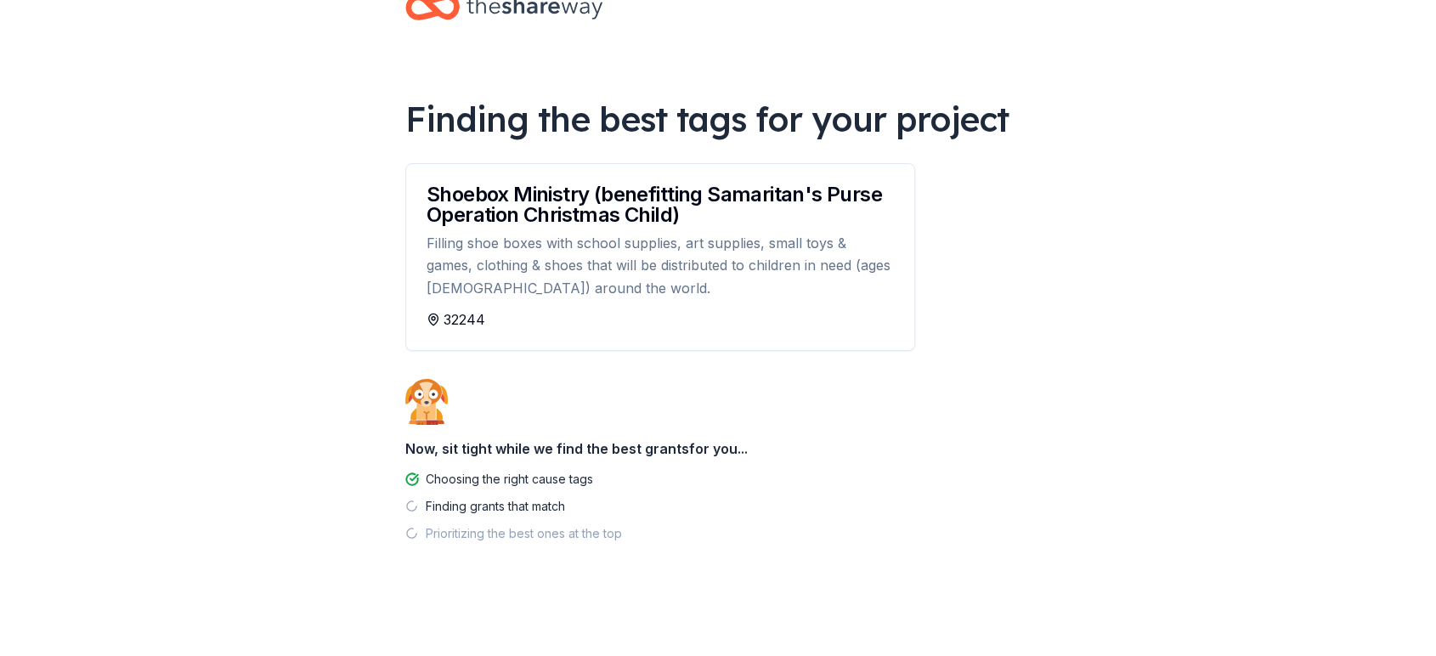
scroll to position [222, 0]
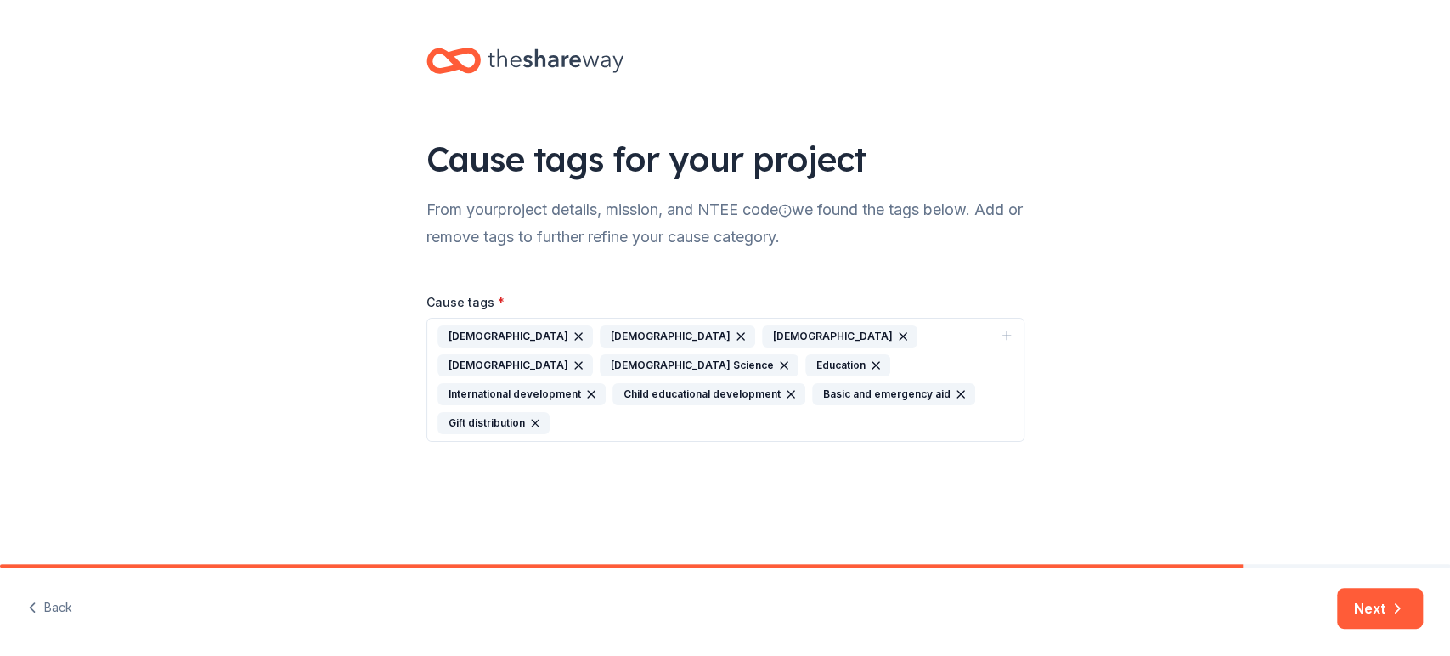
scroll to position [64, 0]
click at [900, 340] on icon "button" at bounding box center [903, 336] width 7 height 7
click at [734, 343] on icon "button" at bounding box center [741, 337] width 14 height 14
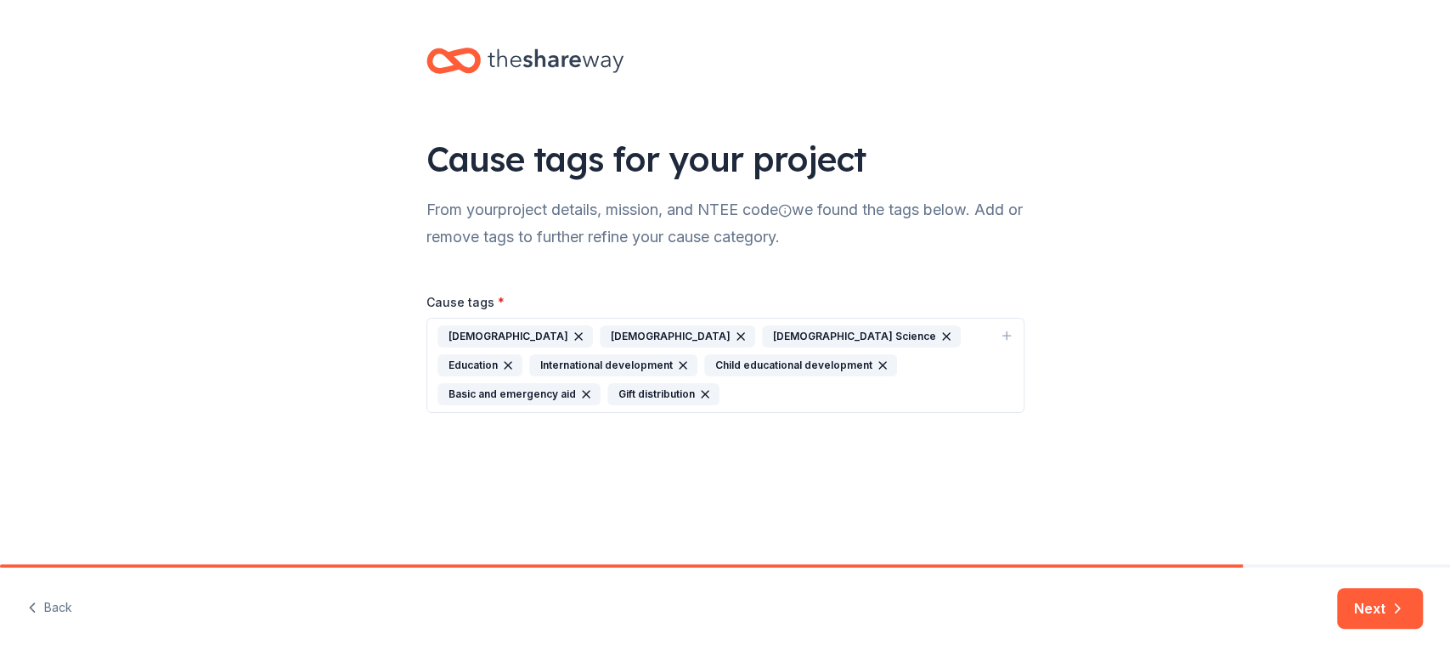
click at [940, 343] on icon "button" at bounding box center [947, 337] width 14 height 14
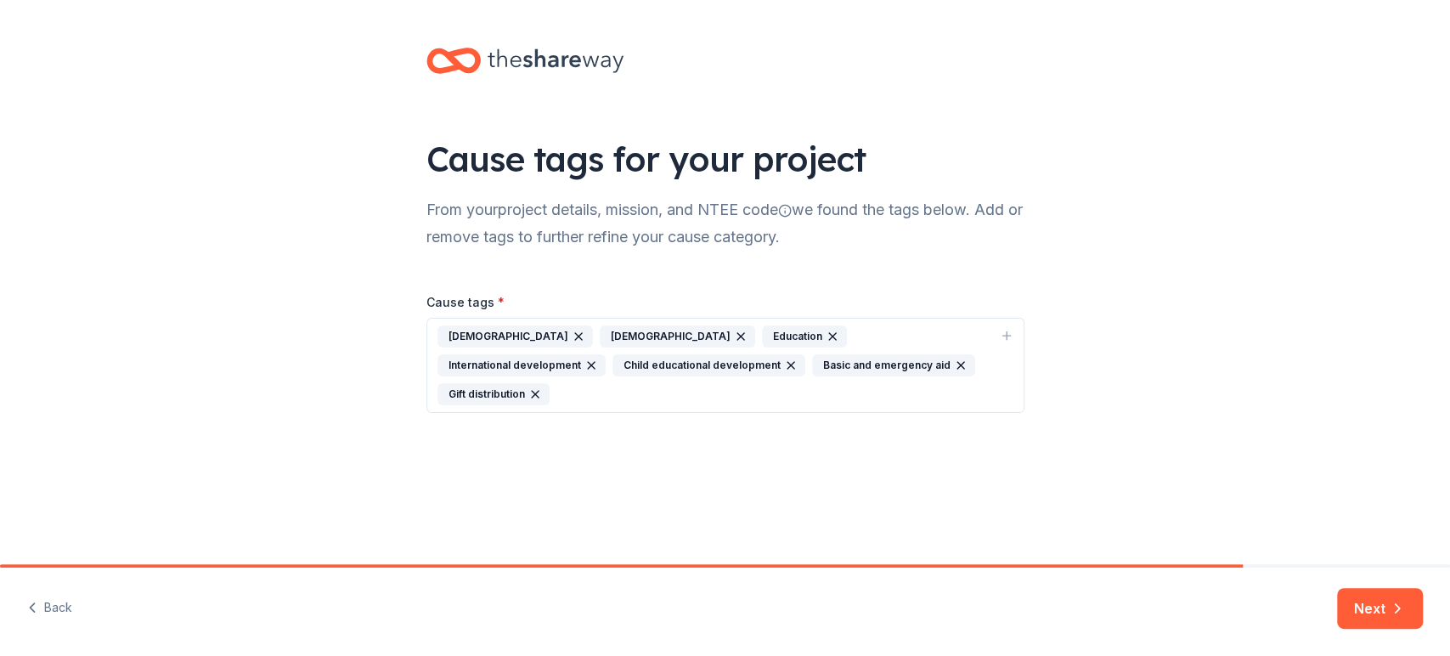
click at [958, 369] on icon "button" at bounding box center [961, 365] width 7 height 7
click at [1355, 590] on button "Next" at bounding box center [1380, 608] width 86 height 41
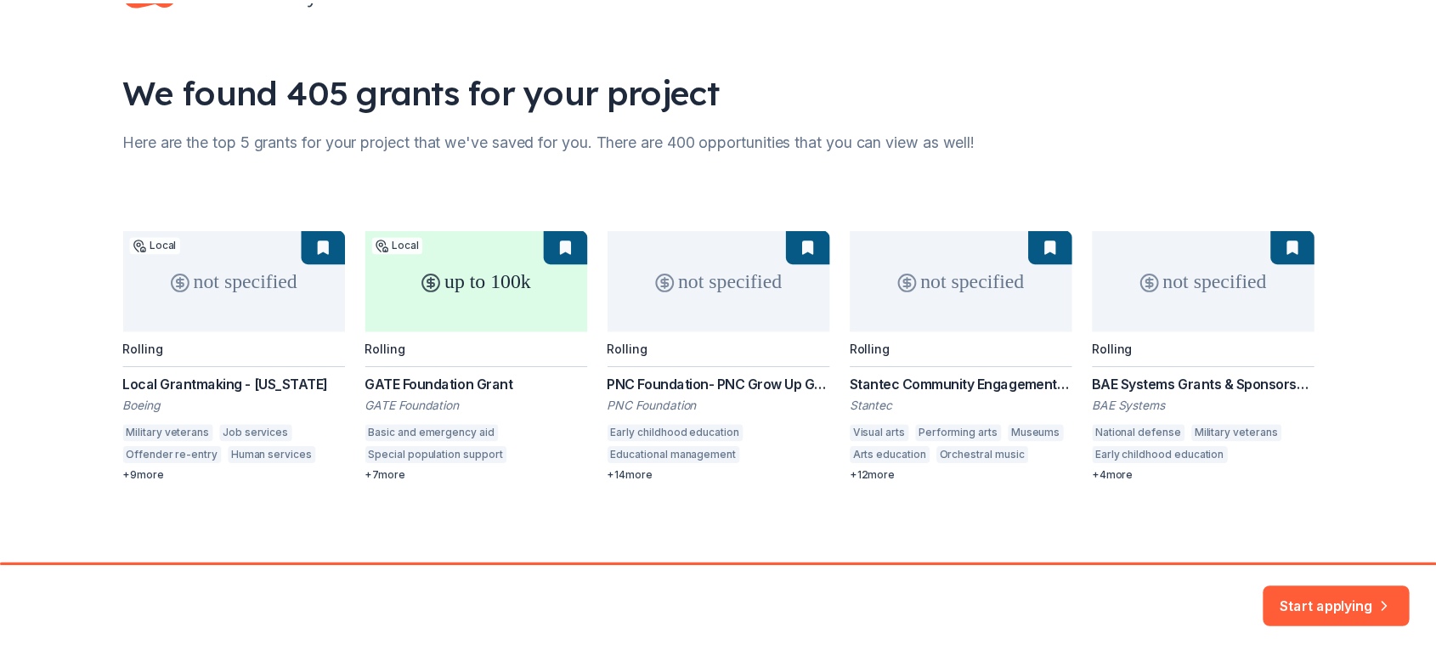
scroll to position [178, 0]
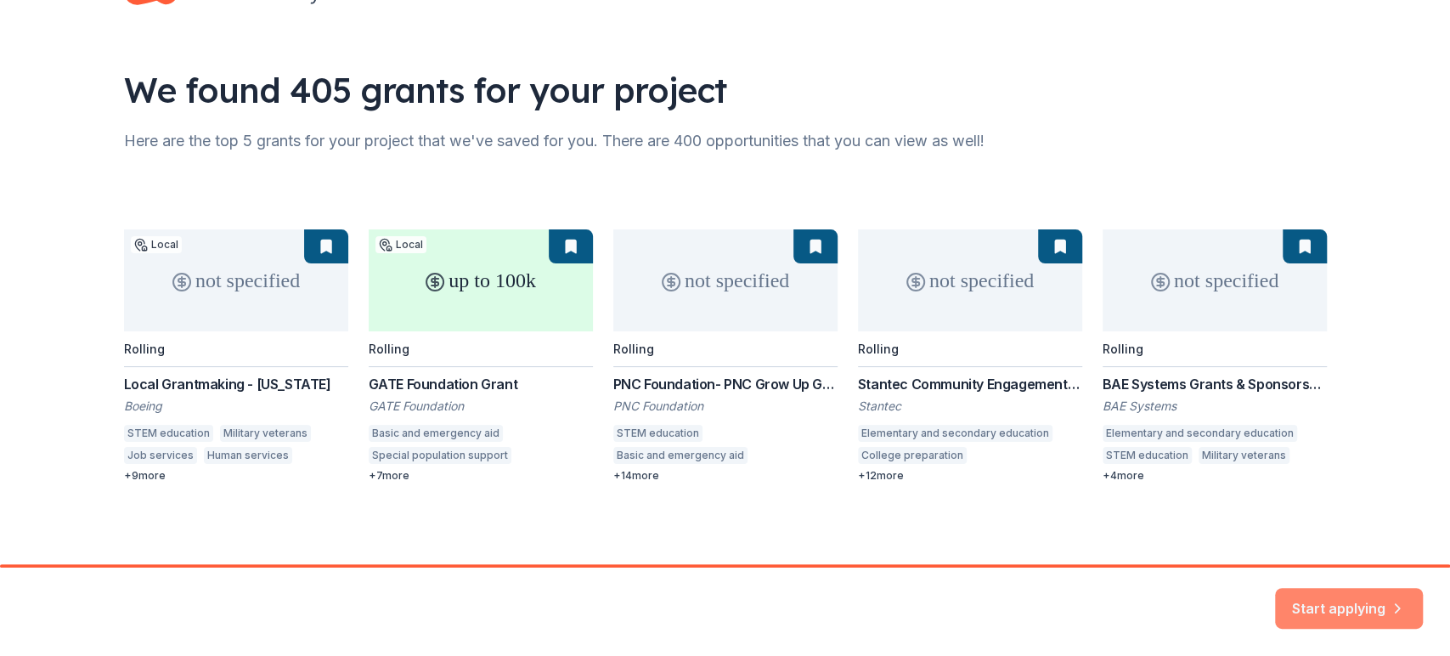
click at [1322, 591] on button "Start applying" at bounding box center [1349, 598] width 148 height 41
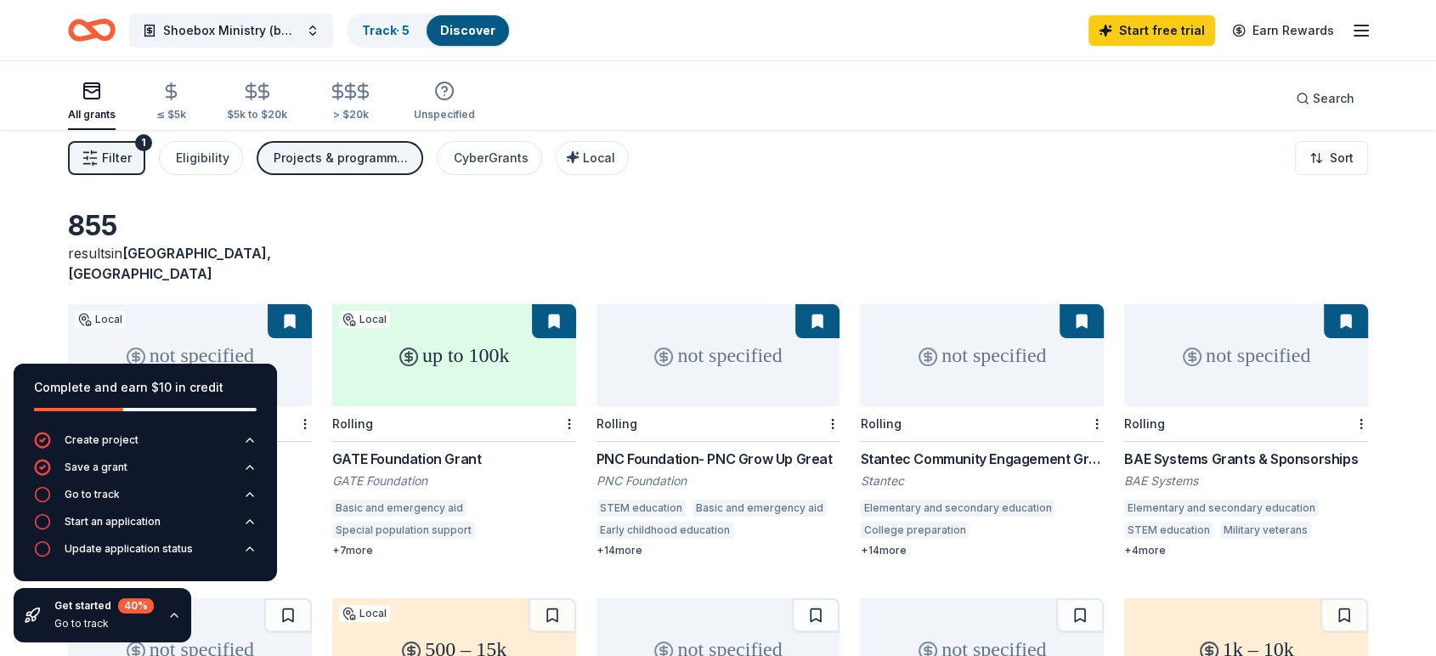
click at [1095, 232] on div "855 results in Jacksonville, FL" at bounding box center [718, 246] width 1300 height 75
click at [797, 338] on button at bounding box center [817, 321] width 44 height 34
click at [246, 377] on div "Complete and earn $10 in credit" at bounding box center [145, 387] width 223 height 20
click at [1093, 29] on link "Start free trial" at bounding box center [1151, 30] width 127 height 31
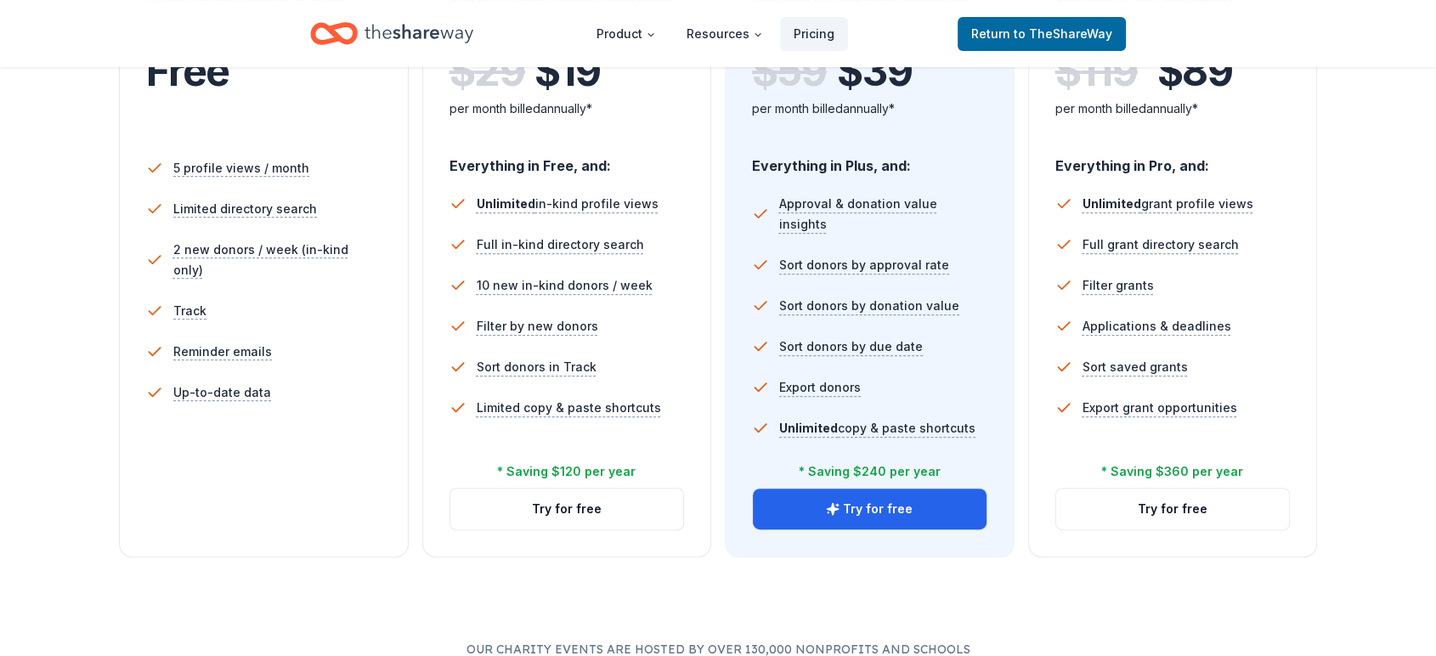
scroll to position [433, 0]
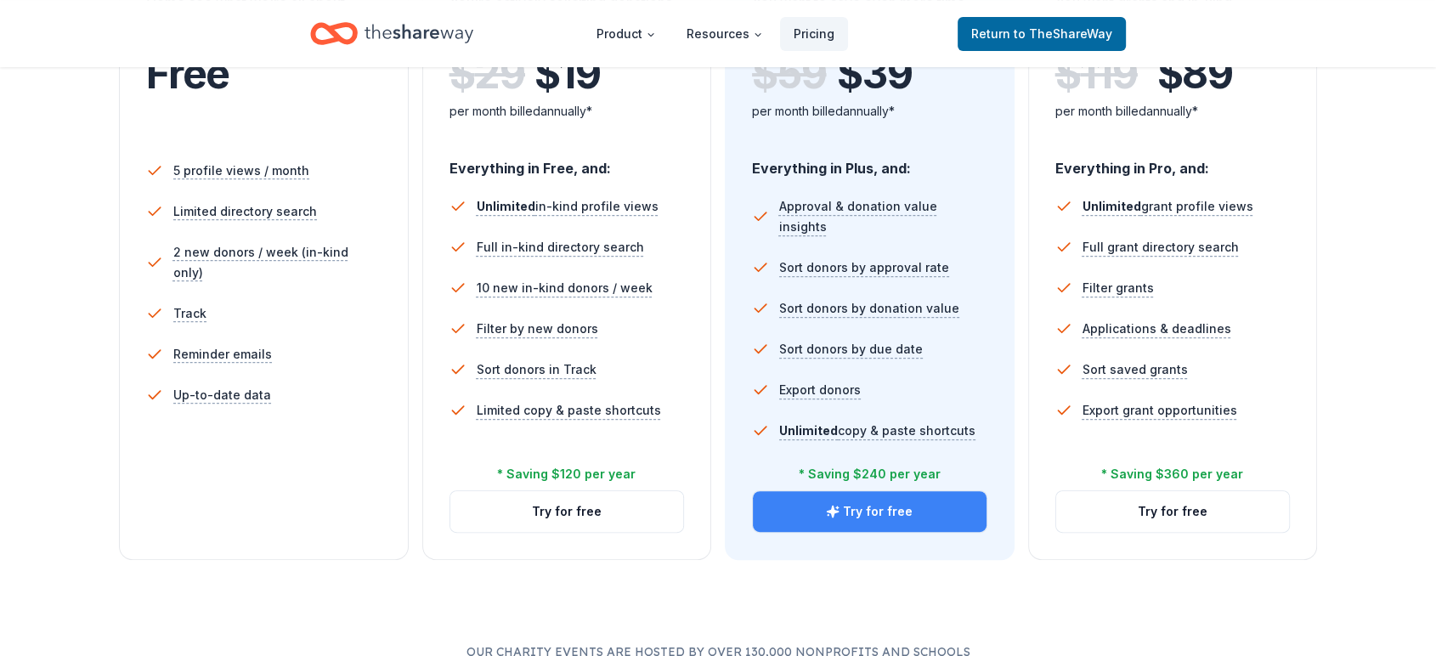
click at [871, 532] on button "Try for free" at bounding box center [870, 511] width 234 height 41
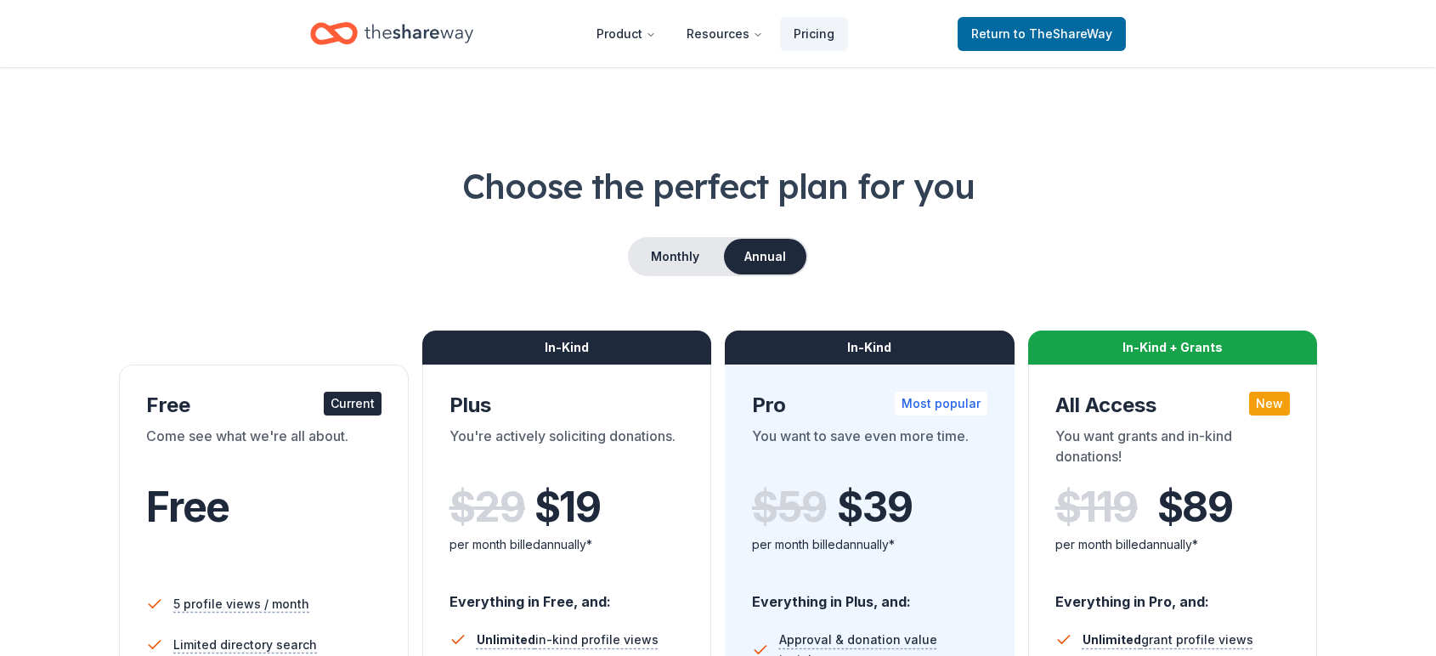
scroll to position [433, 0]
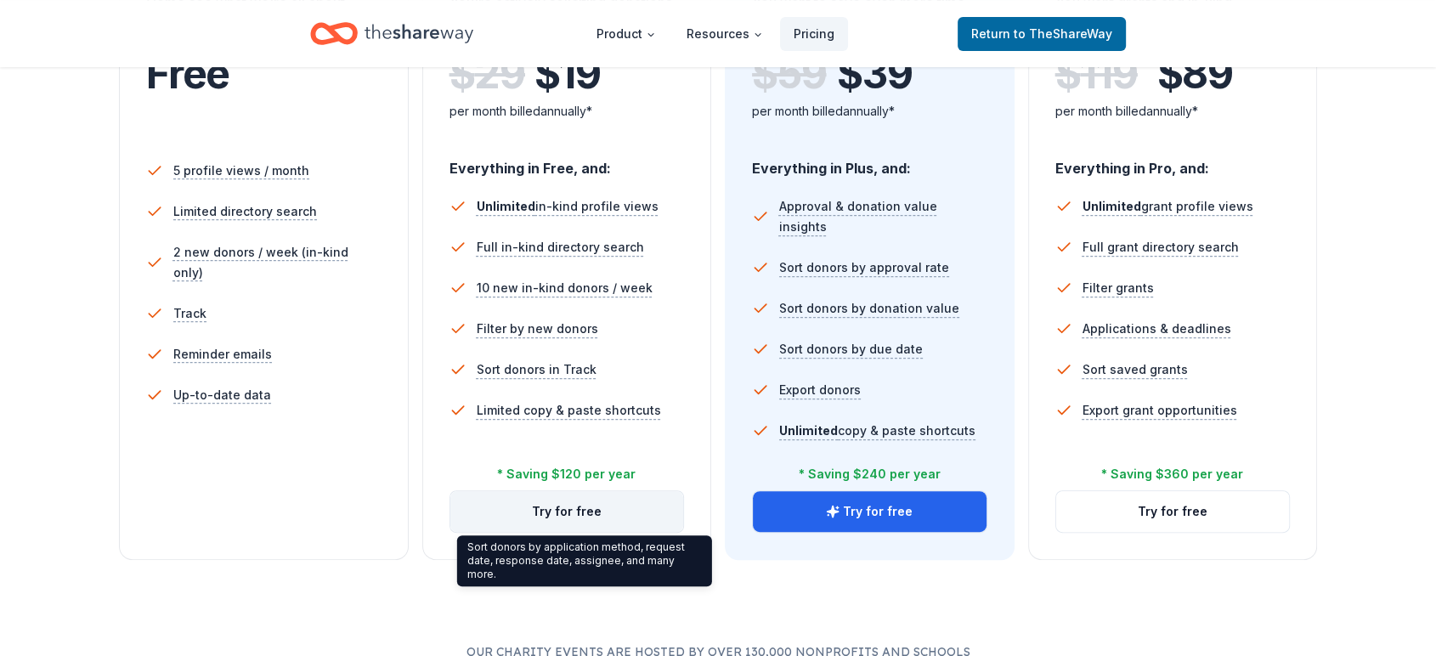
click at [555, 532] on button "Try for free" at bounding box center [567, 511] width 234 height 41
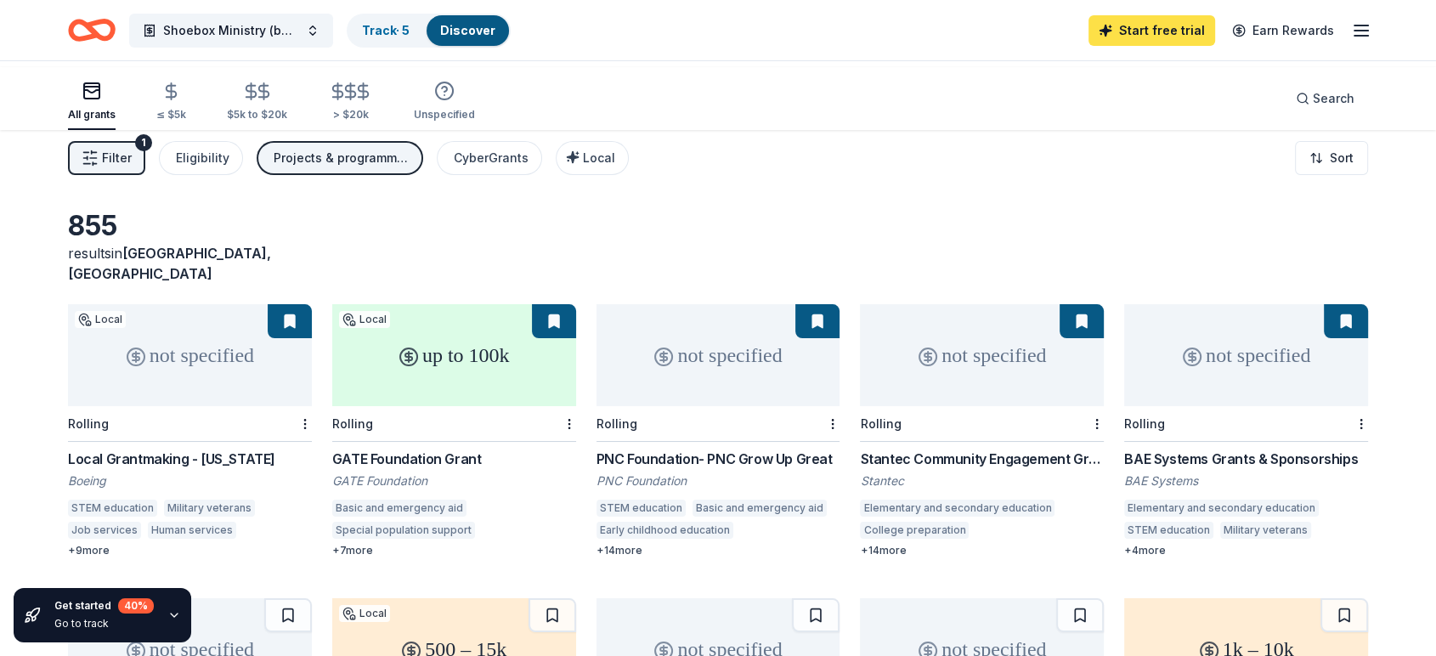
click at [1107, 34] on link "Start free trial" at bounding box center [1151, 30] width 127 height 31
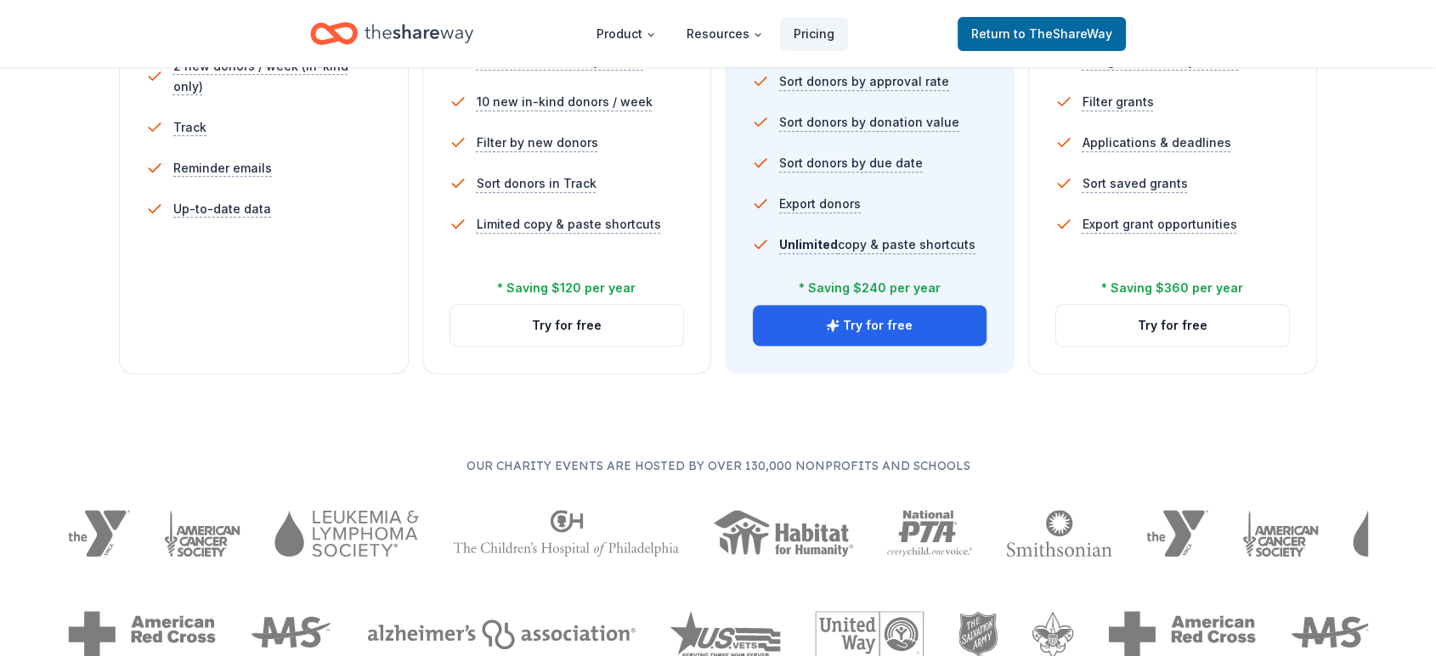
scroll to position [639, 0]
